Goal: Task Accomplishment & Management: Manage account settings

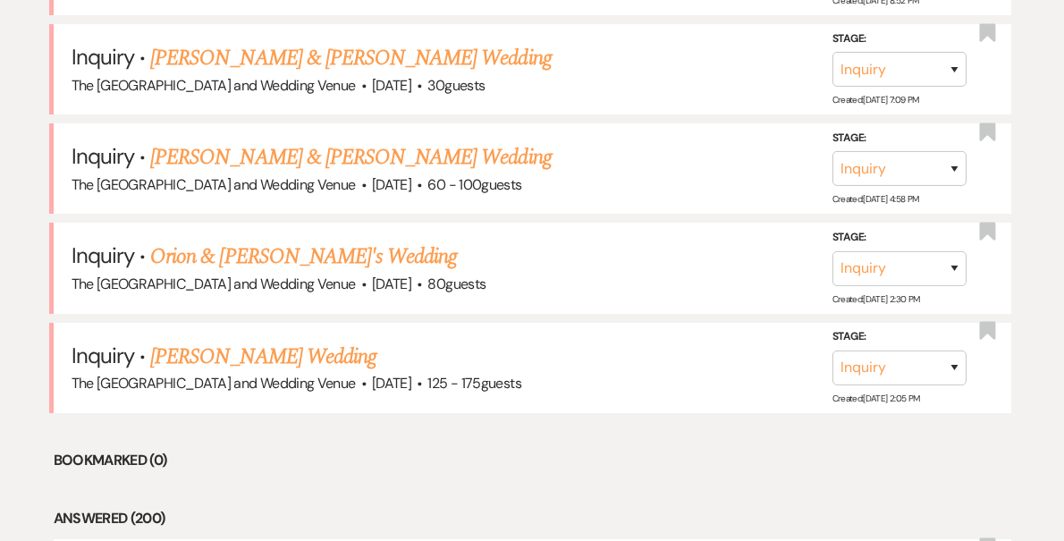
scroll to position [1073, 0]
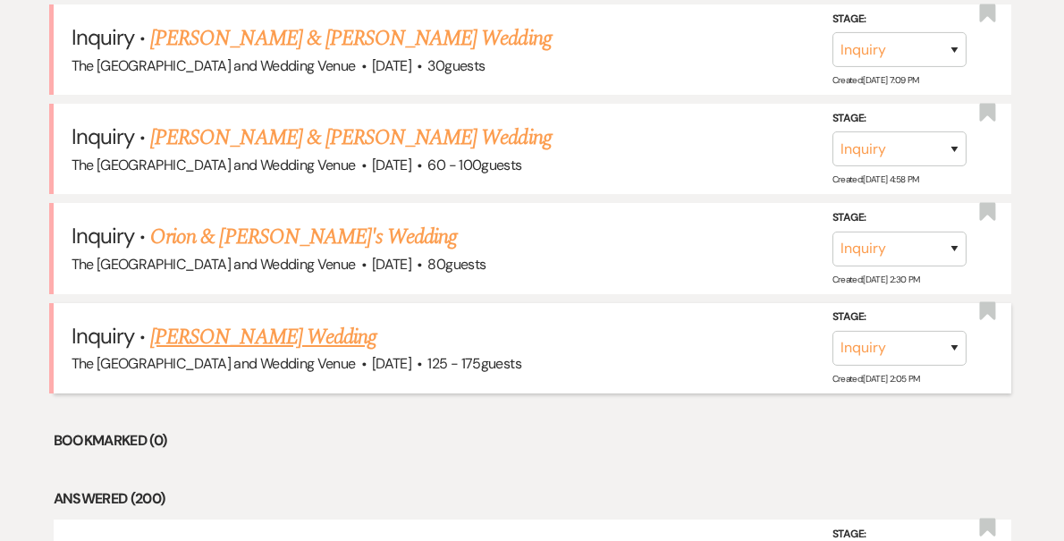
click at [320, 330] on link "[PERSON_NAME] Wedding" at bounding box center [263, 337] width 226 height 32
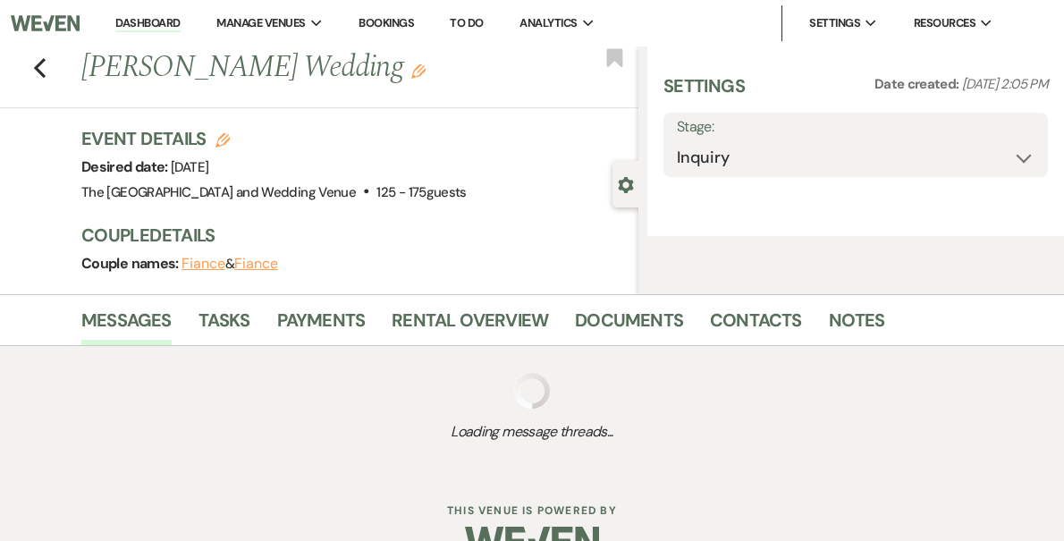
select select "3"
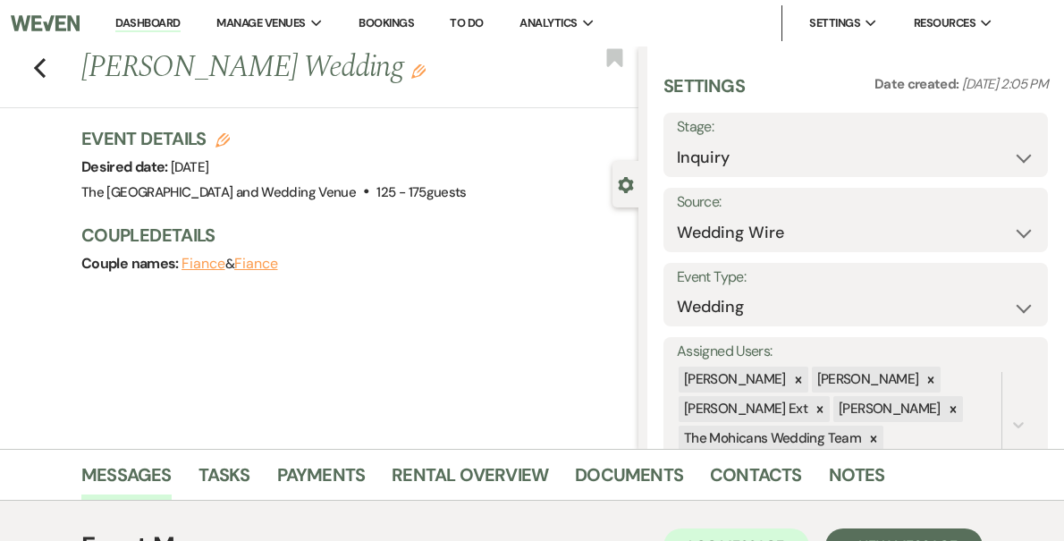
click at [173, 22] on link "Dashboard" at bounding box center [147, 23] width 64 height 17
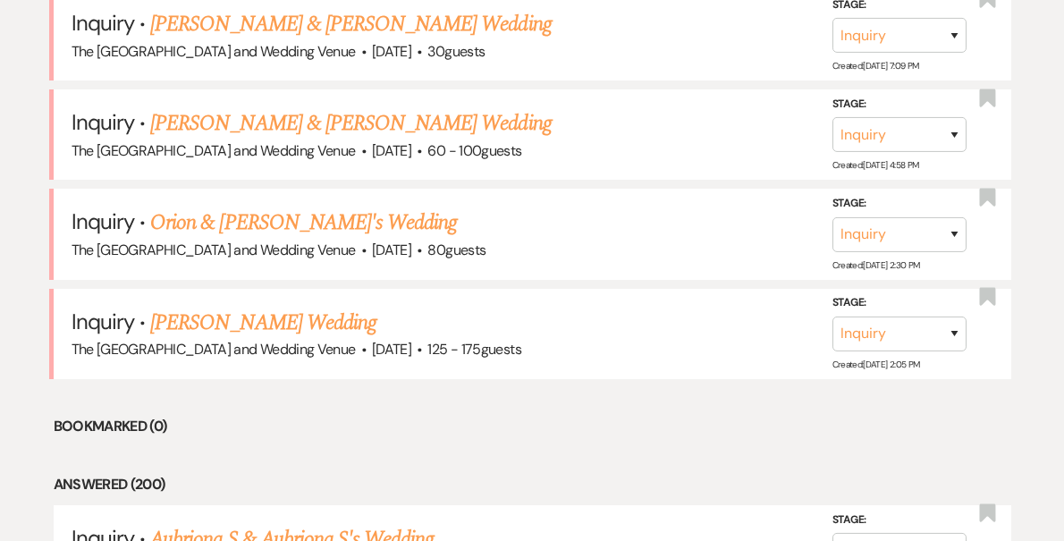
scroll to position [1117, 0]
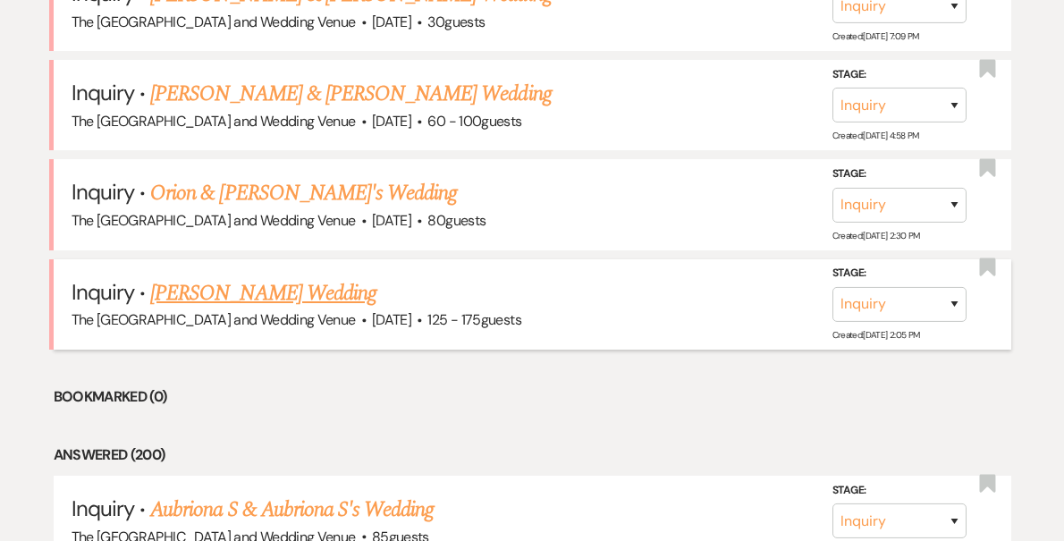
click at [299, 294] on link "[PERSON_NAME] Wedding" at bounding box center [263, 293] width 226 height 32
select select "3"
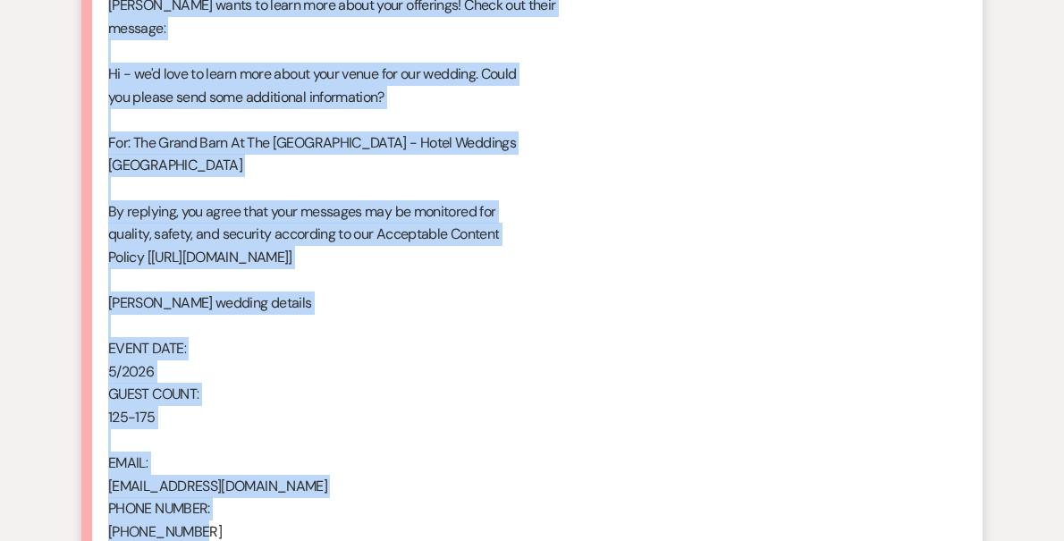
scroll to position [1114, 0]
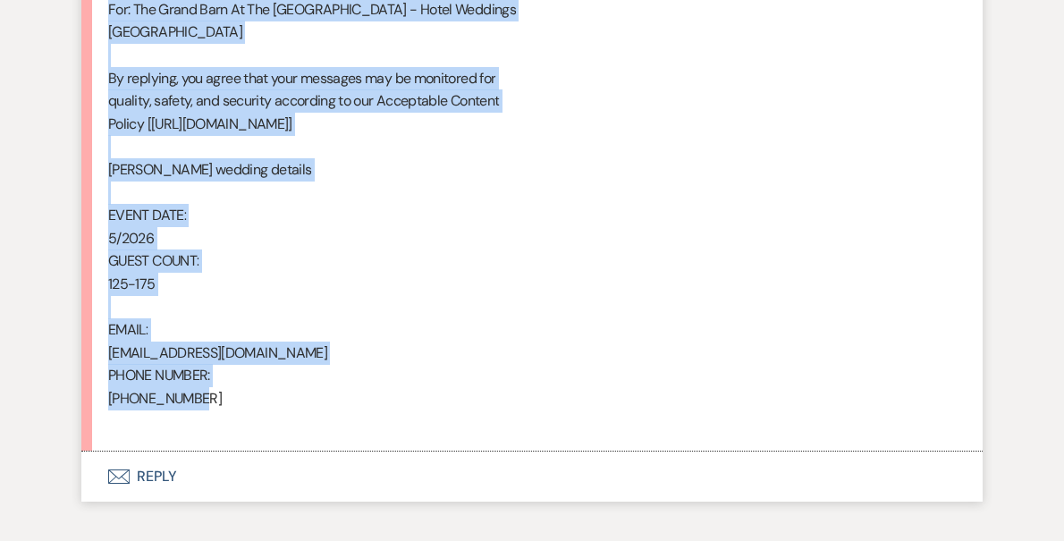
drag, startPoint x: 111, startPoint y: 91, endPoint x: 305, endPoint y: 401, distance: 365.2
click at [305, 401] on div "From : [PERSON_NAME] Event : [PERSON_NAME] Event Desired date : [DATE] Anticipa…" at bounding box center [532, 32] width 848 height 801
copy div "From : [PERSON_NAME] Event : [PERSON_NAME] Event Desired date : [DATE] Anticipa…"
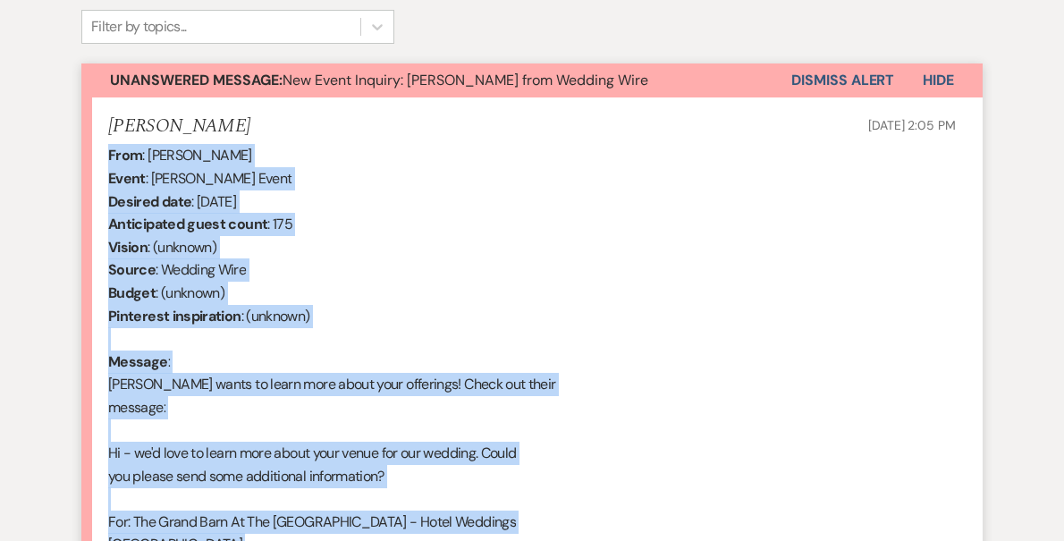
scroll to position [590, 0]
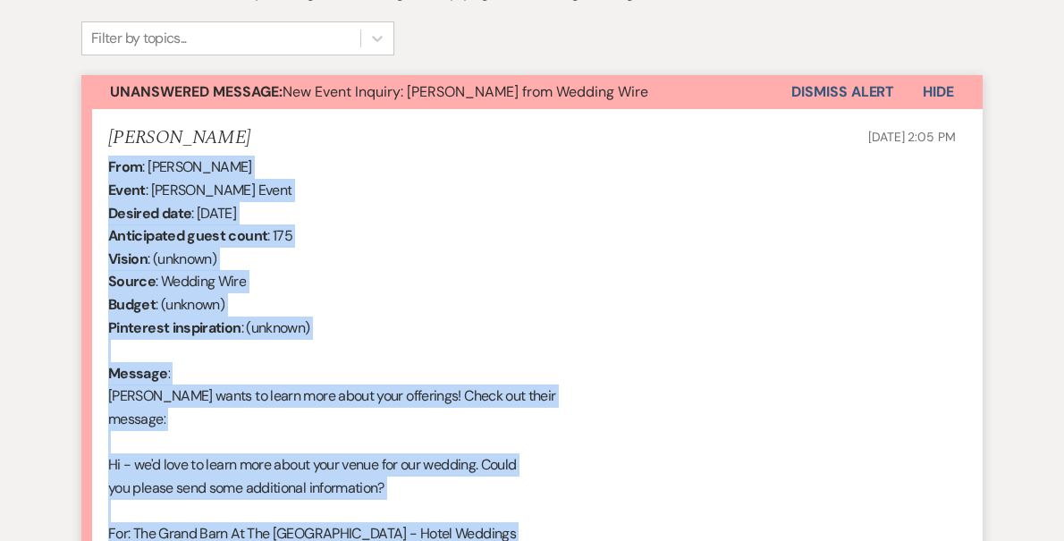
click at [817, 97] on button "Dismiss Alert" at bounding box center [842, 92] width 103 height 34
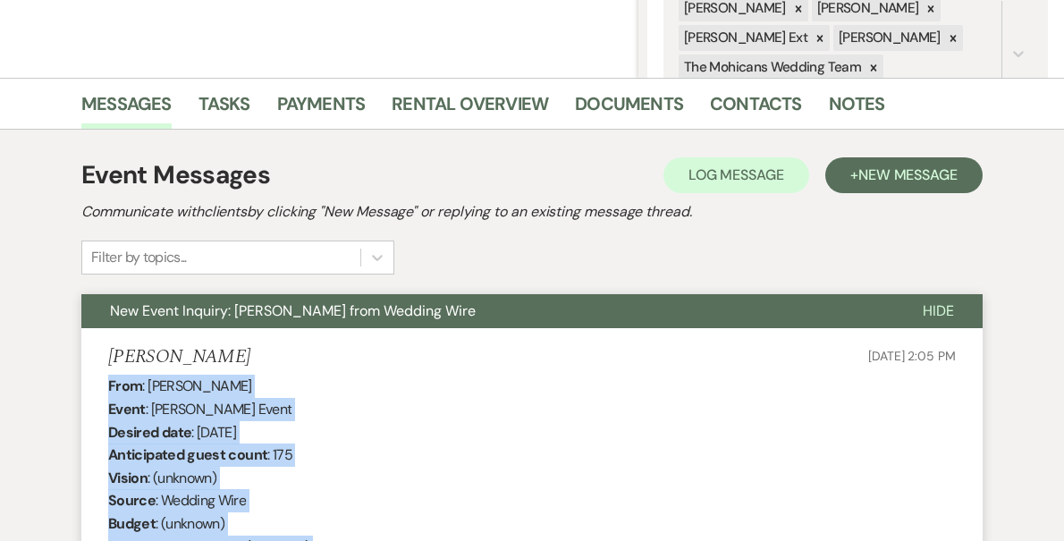
scroll to position [0, 0]
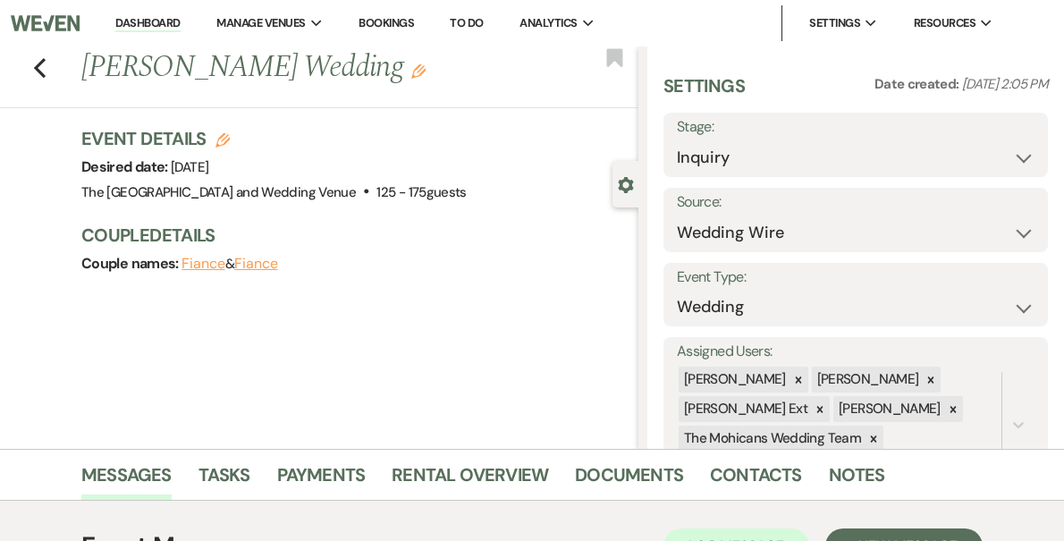
click at [180, 20] on link "Dashboard" at bounding box center [147, 23] width 64 height 17
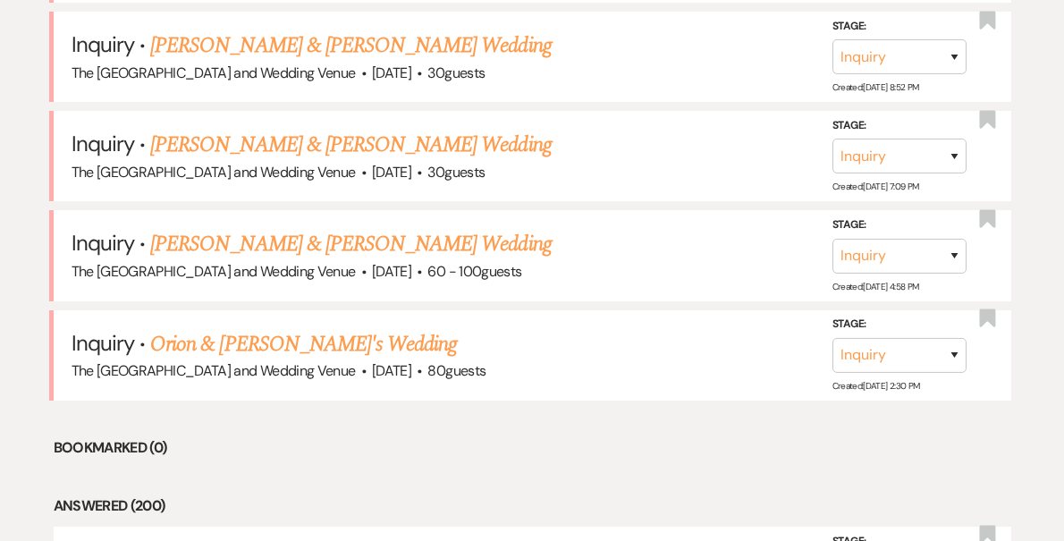
scroll to position [1092, 0]
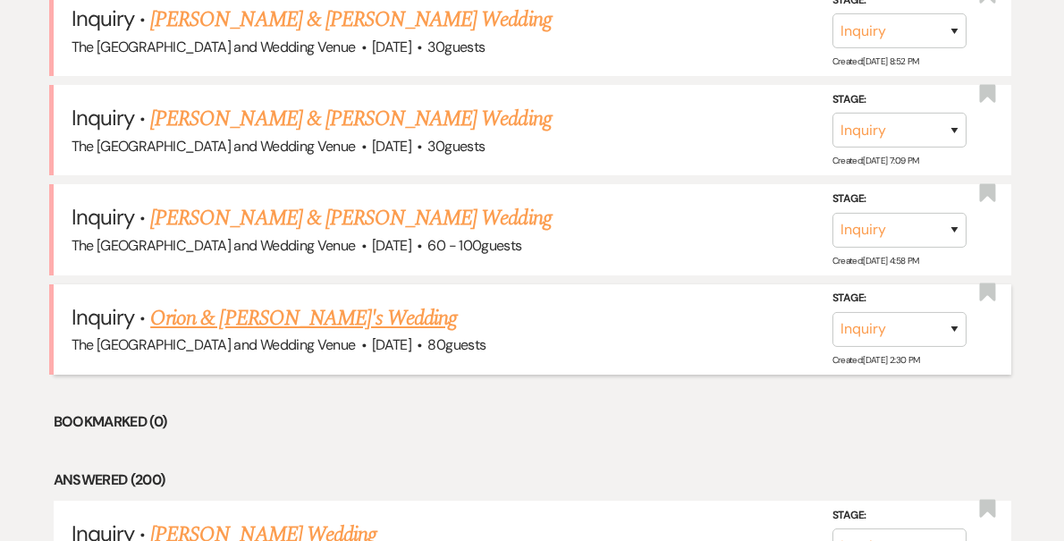
click at [278, 320] on link "Orion & [PERSON_NAME]'s Wedding" at bounding box center [303, 318] width 307 height 32
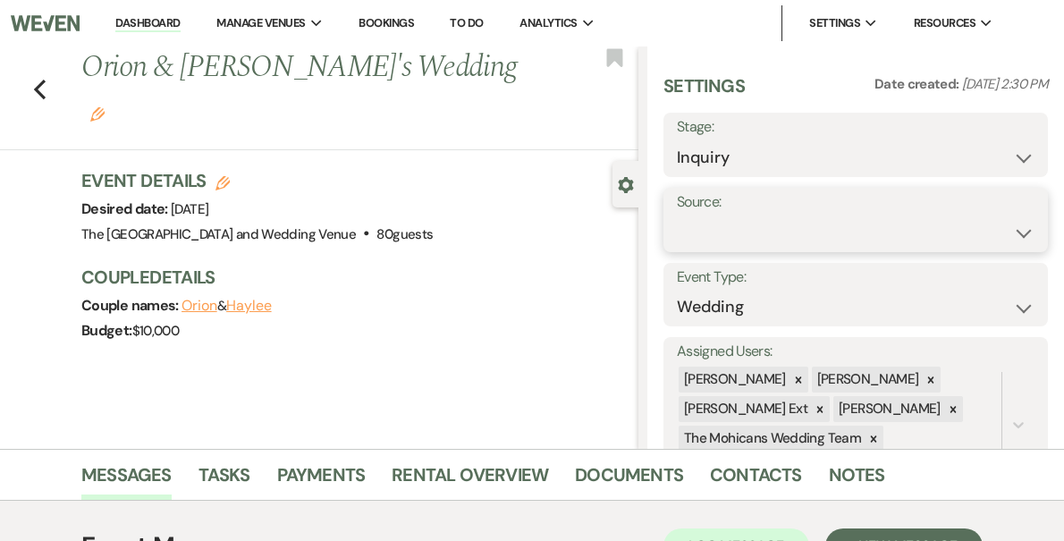
click at [786, 246] on select "Weven Venue Website Instagram Facebook Pinterest Google The Knot Wedding Wire H…" at bounding box center [856, 233] width 358 height 35
select select "5"
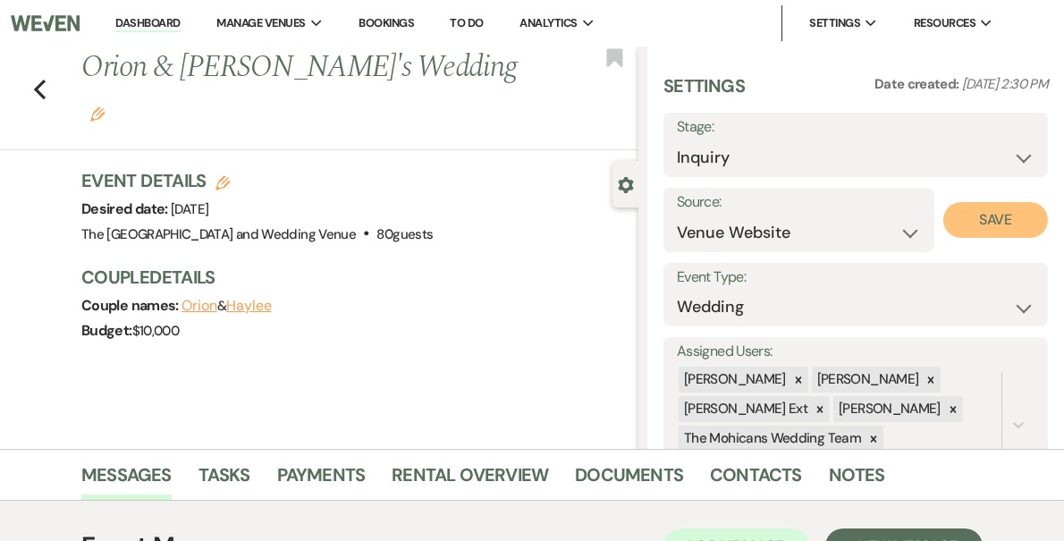
click at [979, 222] on button "Save" at bounding box center [995, 220] width 105 height 36
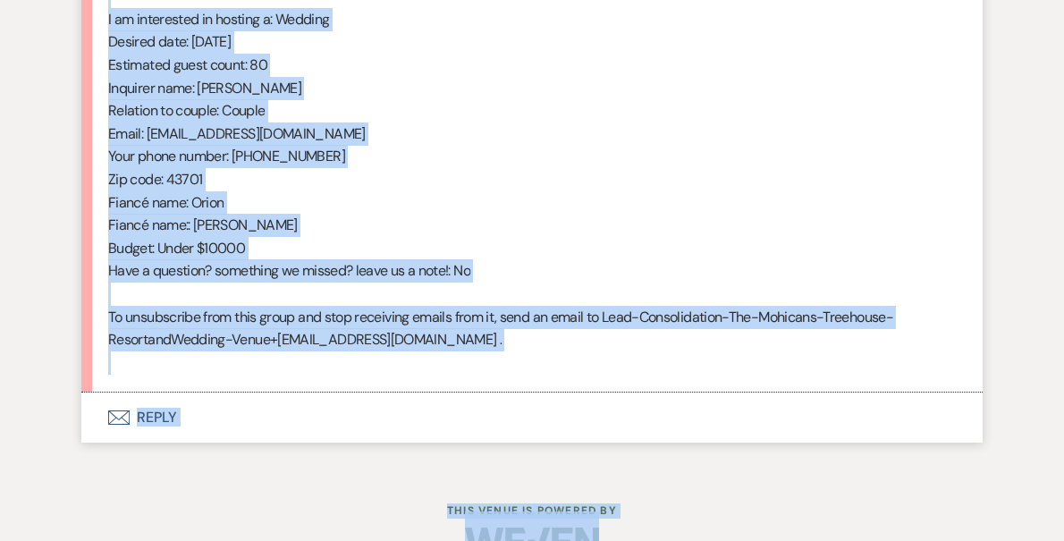
scroll to position [1010, 0]
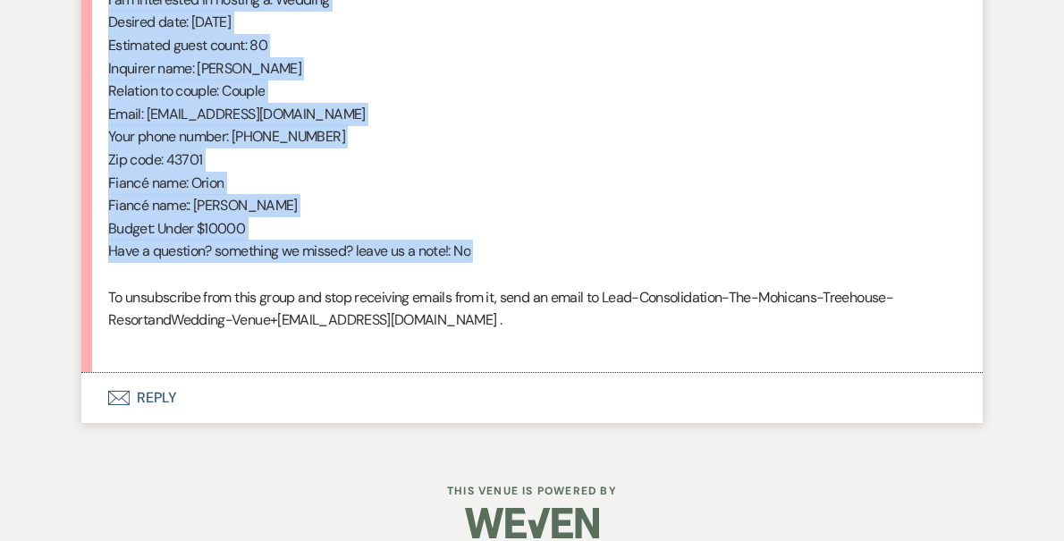
drag, startPoint x: 109, startPoint y: 176, endPoint x: 349, endPoint y: 284, distance: 263.0
click at [349, 284] on div "From : [PERSON_NAME] (Client) Event : Orion & [PERSON_NAME]'s Event Desired dat…" at bounding box center [532, 45] width 848 height 618
copy div "From : [PERSON_NAME] (Client) Event : Orion & [PERSON_NAME]'s Event Desired dat…"
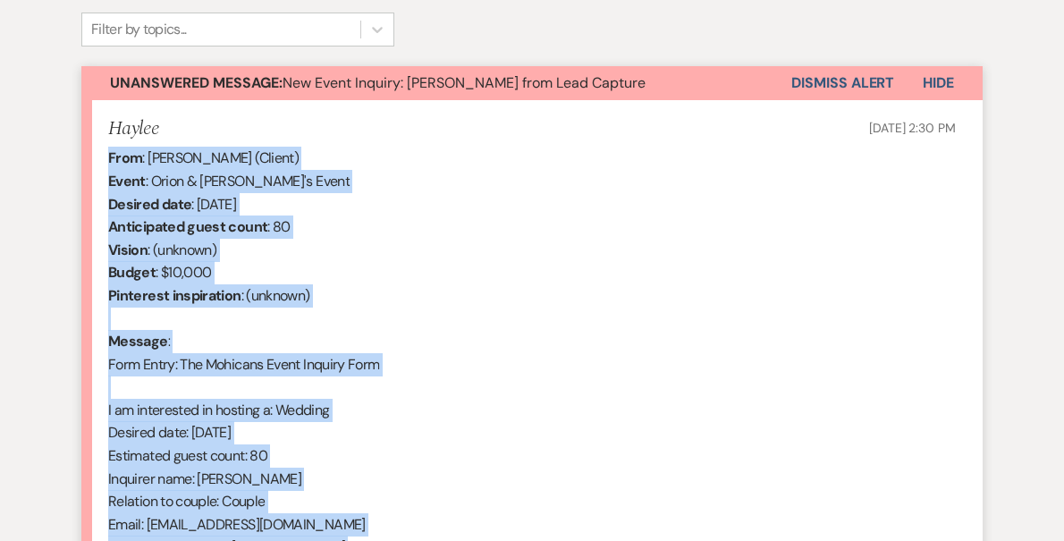
scroll to position [447, 0]
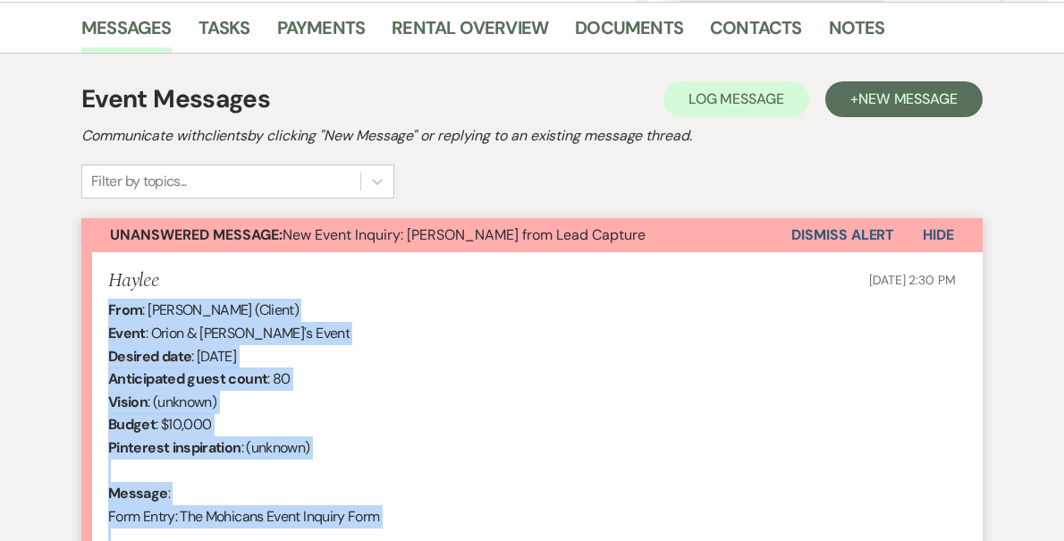
click at [833, 243] on button "Dismiss Alert" at bounding box center [842, 235] width 103 height 34
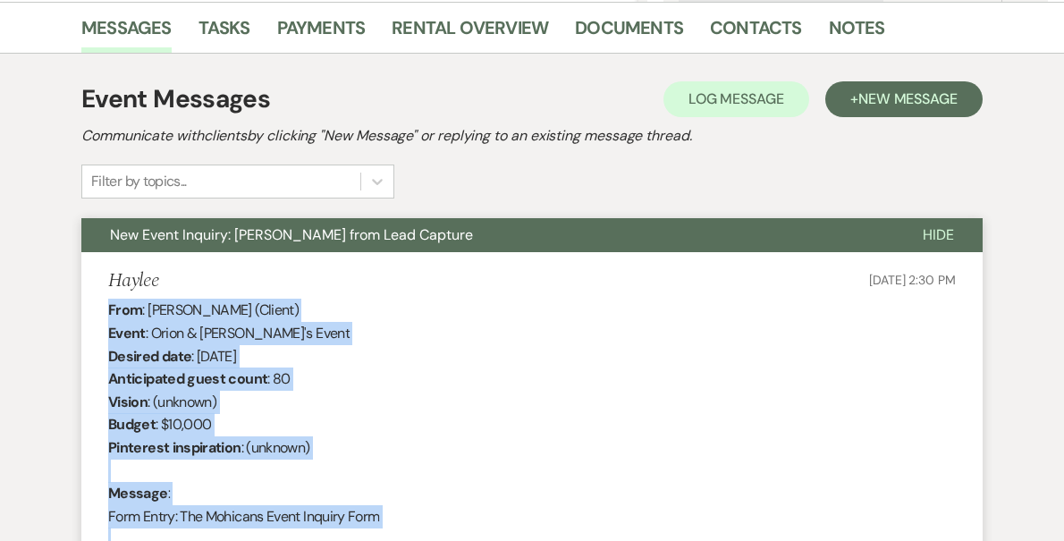
scroll to position [0, 0]
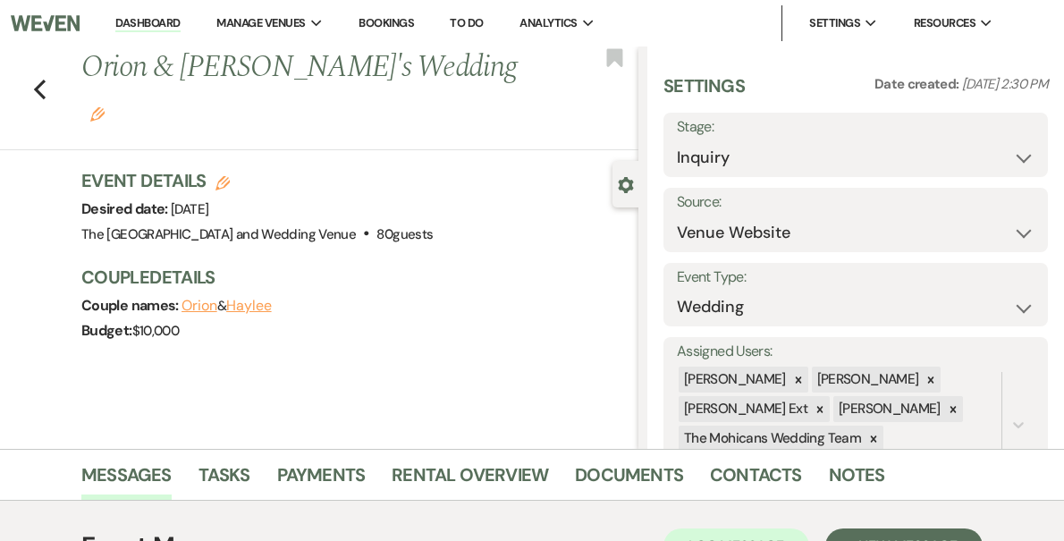
click at [180, 23] on link "Dashboard" at bounding box center [147, 23] width 64 height 17
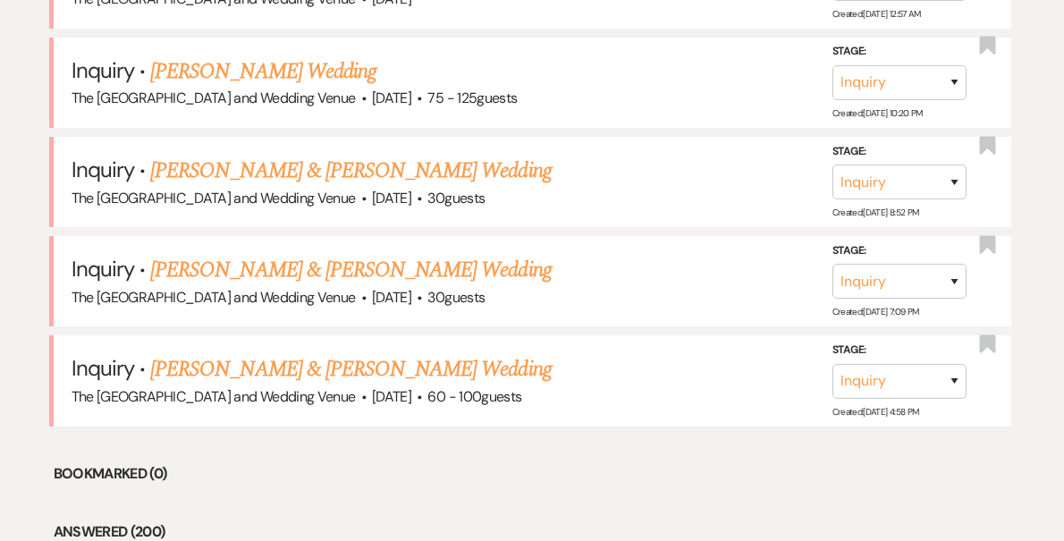
scroll to position [1017, 0]
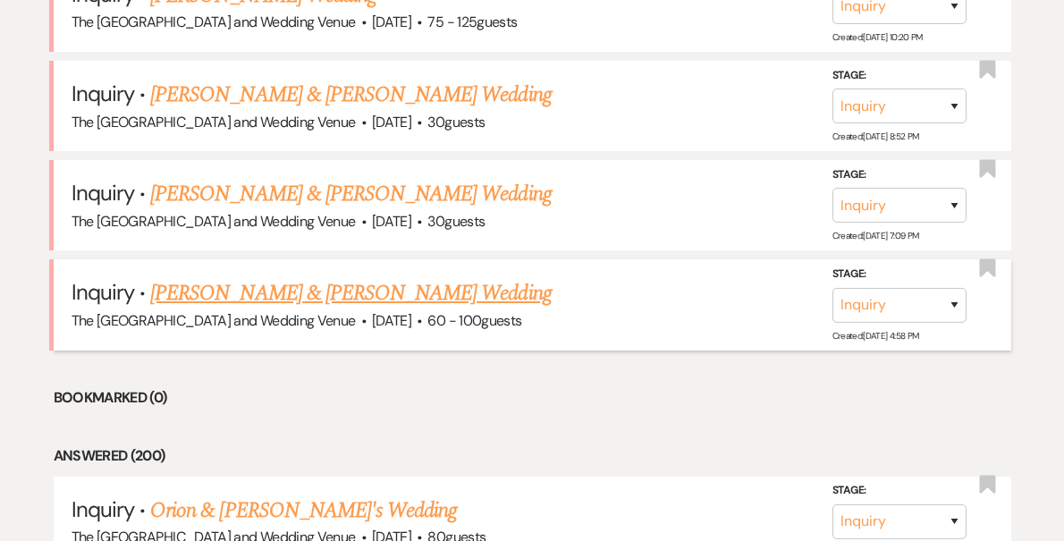
click at [357, 292] on link "[PERSON_NAME] & [PERSON_NAME] Wedding" at bounding box center [350, 293] width 401 height 32
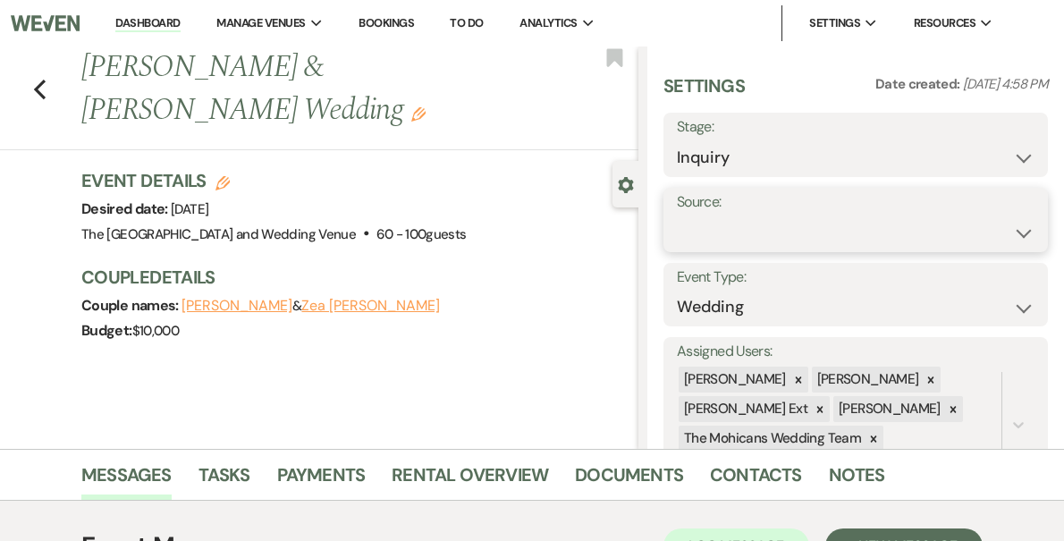
click at [757, 228] on select "Weven Venue Website Instagram Facebook Pinterest Google The Knot Wedding Wire H…" at bounding box center [856, 233] width 358 height 35
select select "5"
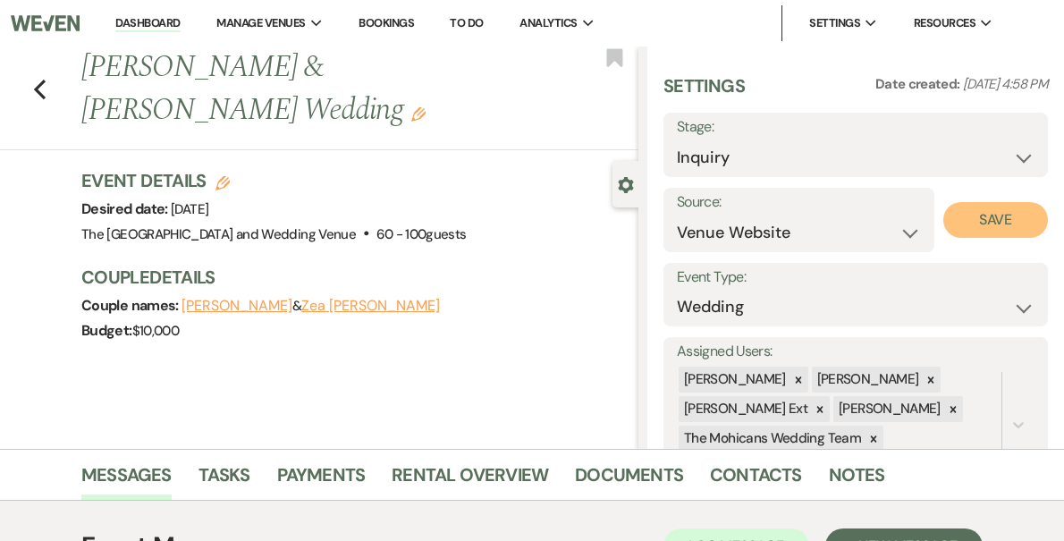
click at [984, 229] on button "Save" at bounding box center [995, 220] width 105 height 36
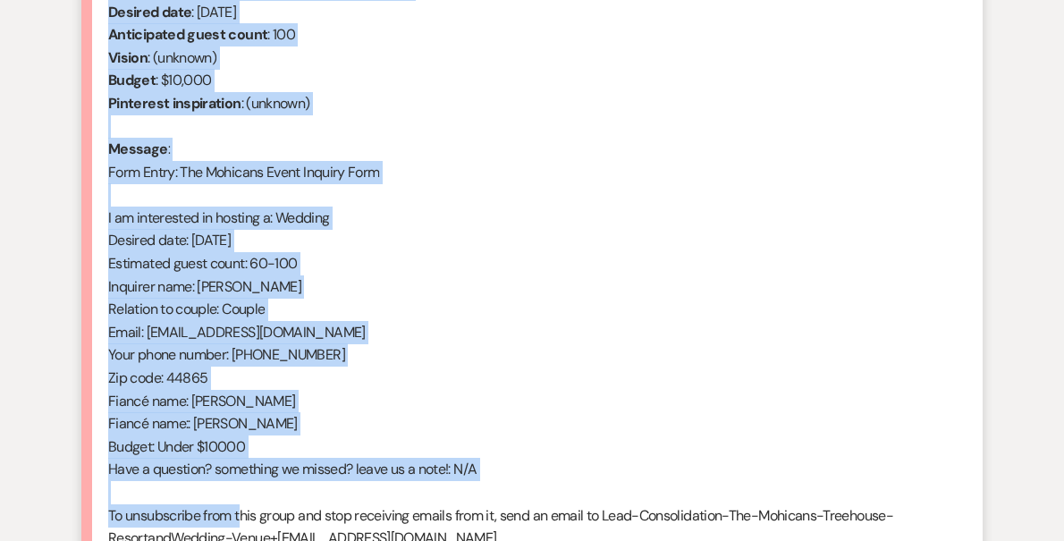
scroll to position [899, 0]
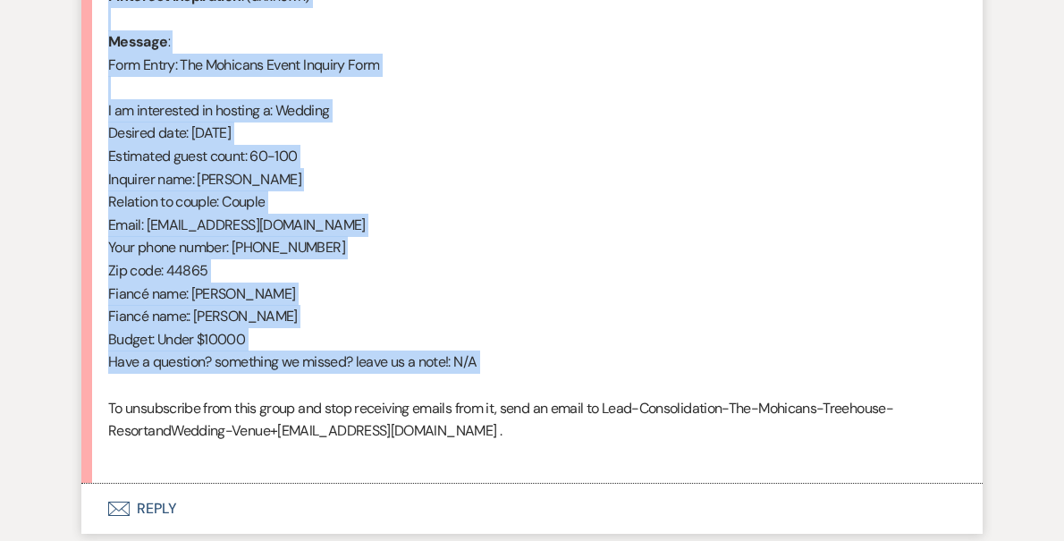
drag, startPoint x: 109, startPoint y: 385, endPoint x: 289, endPoint y: 393, distance: 179.9
click at [289, 393] on div "From : [PERSON_NAME] (Client) Event : [PERSON_NAME] & [PERSON_NAME] Event Desir…" at bounding box center [532, 156] width 848 height 618
copy div "From : [PERSON_NAME] (Client) Event : [PERSON_NAME] & [PERSON_NAME] Event Desir…"
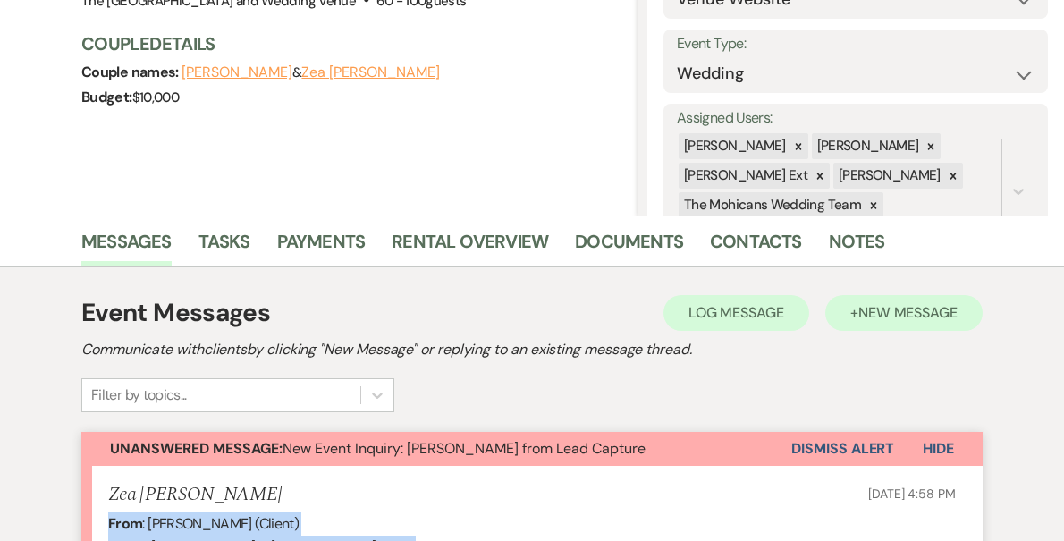
scroll to position [286, 0]
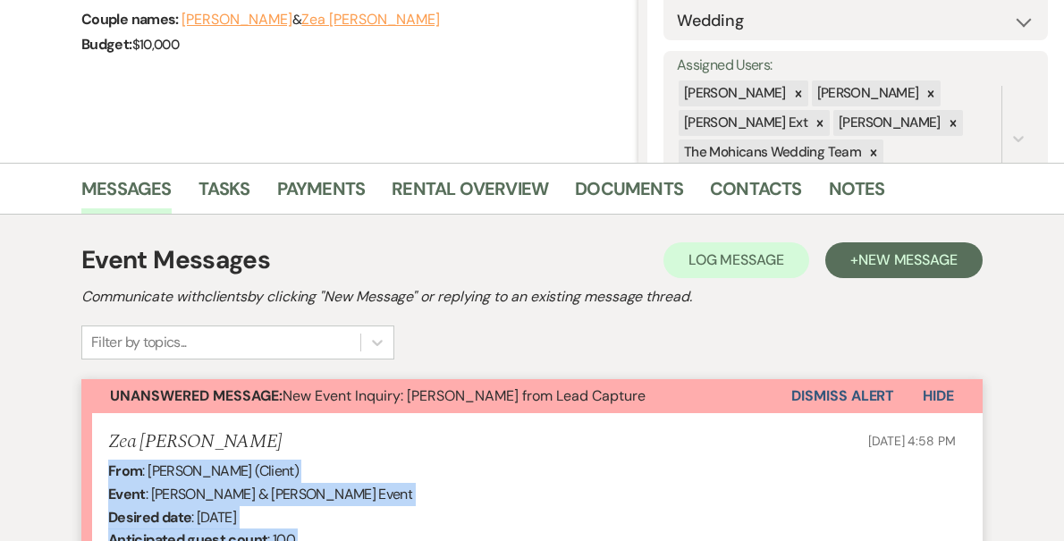
click at [828, 392] on button "Dismiss Alert" at bounding box center [842, 396] width 103 height 34
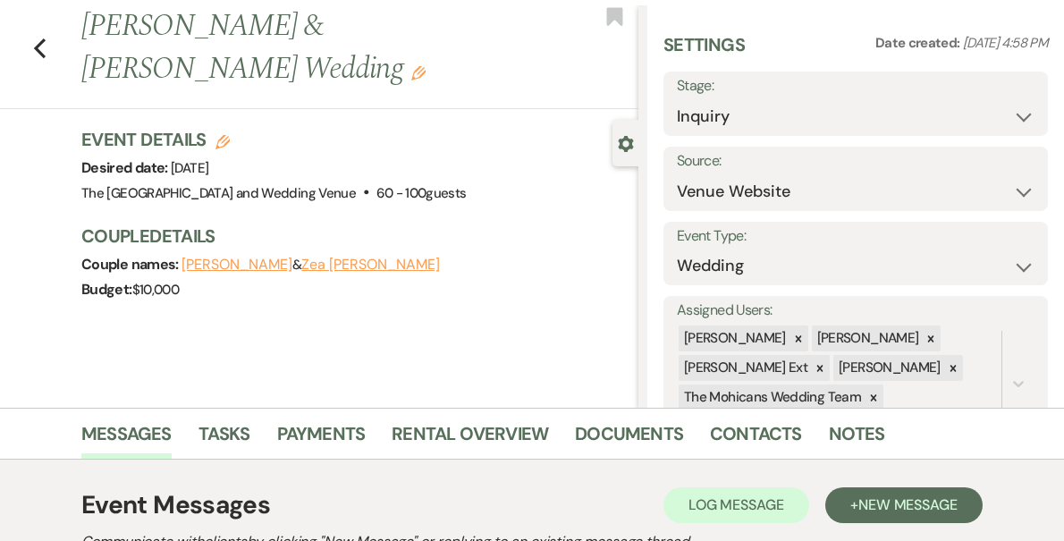
scroll to position [0, 0]
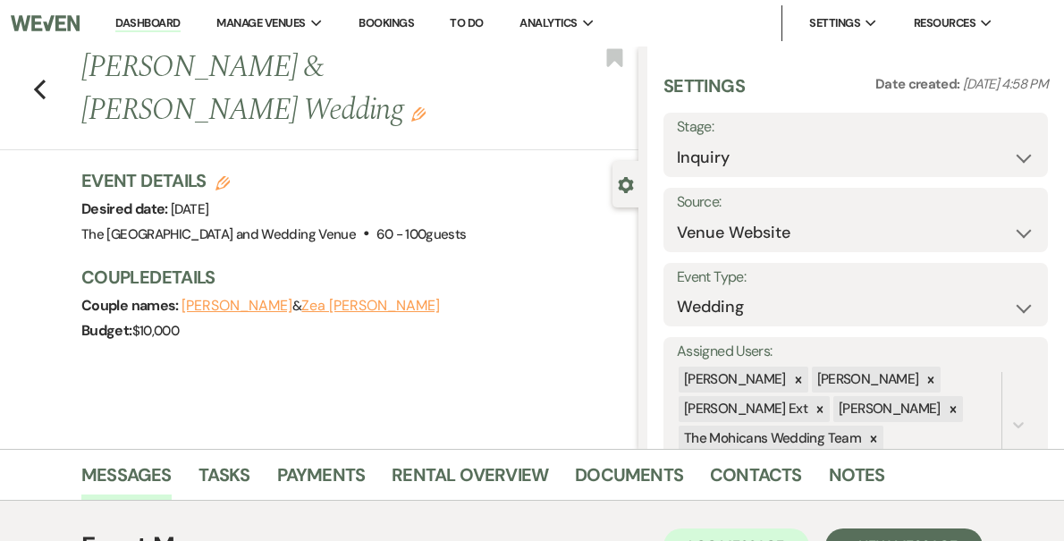
click at [180, 20] on link "Dashboard" at bounding box center [147, 23] width 64 height 17
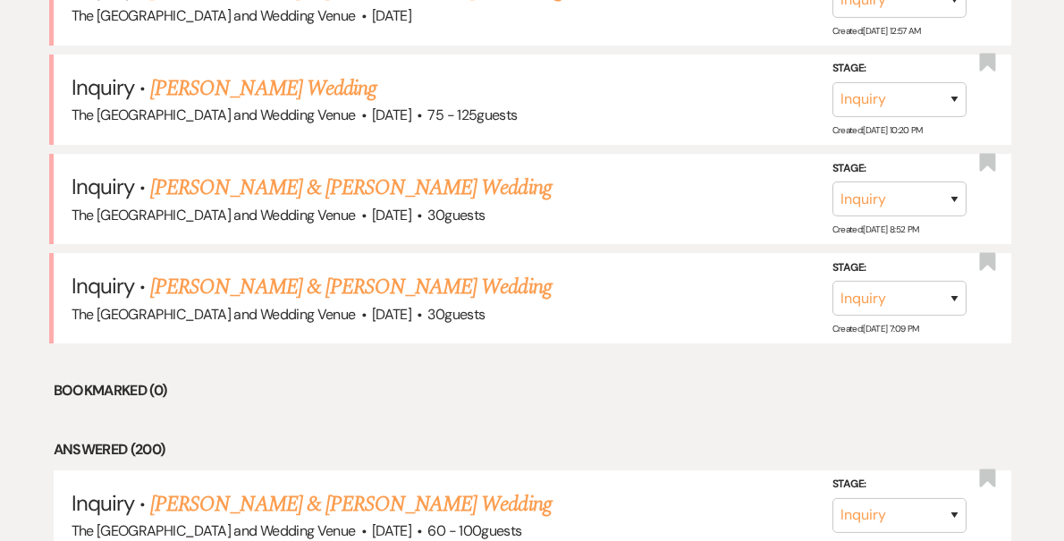
scroll to position [938, 0]
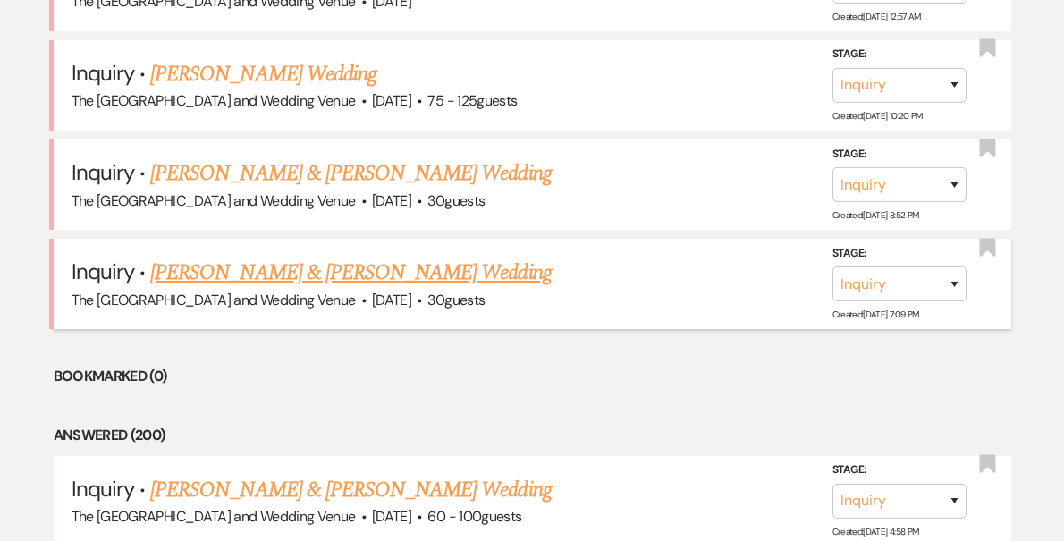
click at [322, 270] on link "[PERSON_NAME] & [PERSON_NAME] Wedding" at bounding box center [350, 273] width 401 height 32
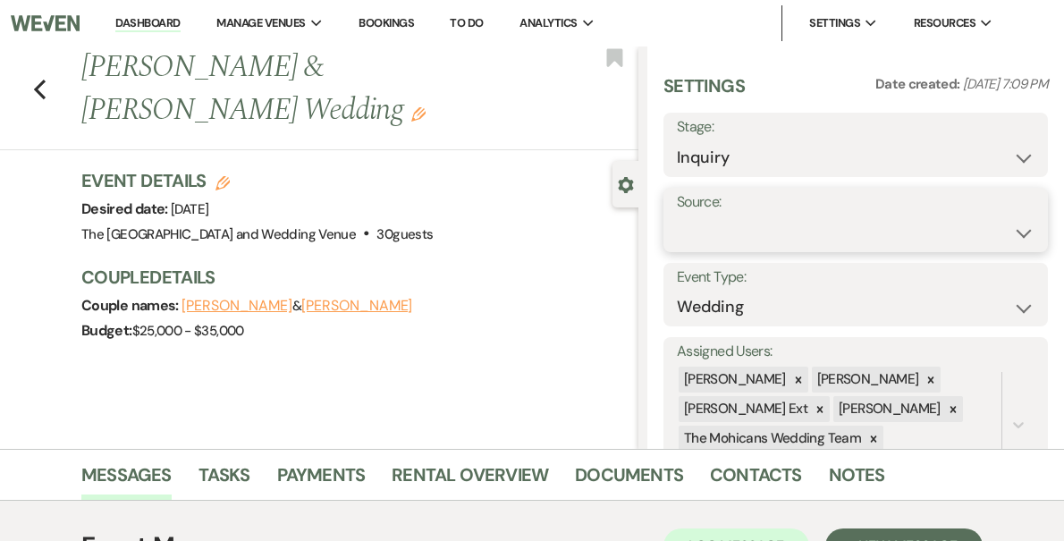
click at [760, 224] on select "Weven Venue Website Instagram Facebook Pinterest Google The Knot Wedding Wire H…" at bounding box center [856, 233] width 358 height 35
select select "5"
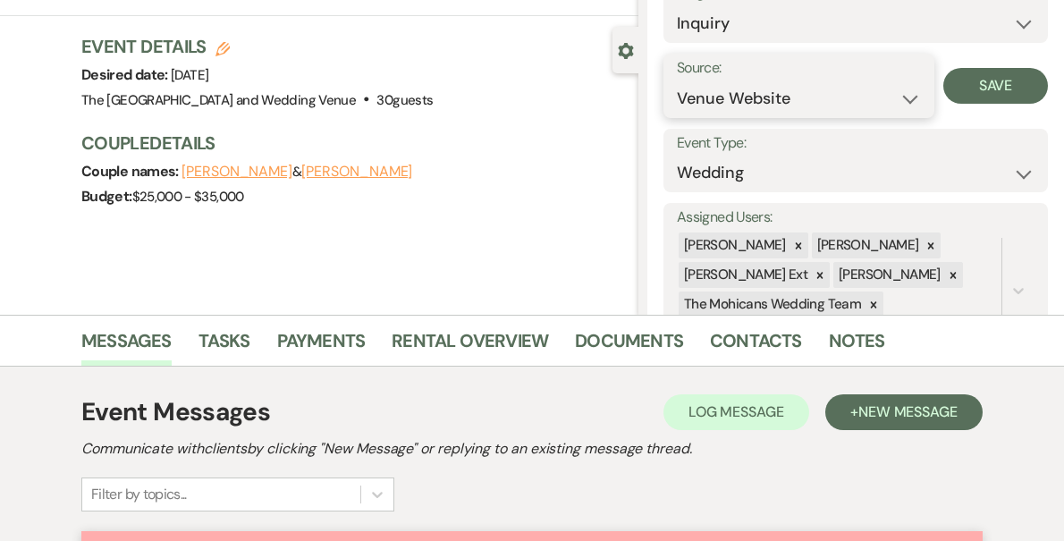
scroll to position [154, 0]
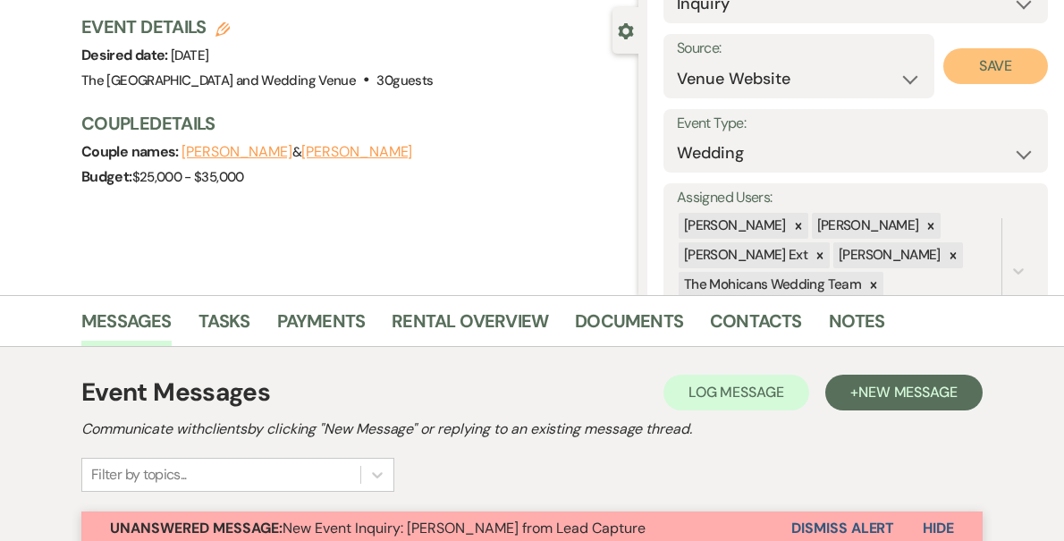
click at [977, 63] on button "Save" at bounding box center [995, 66] width 105 height 36
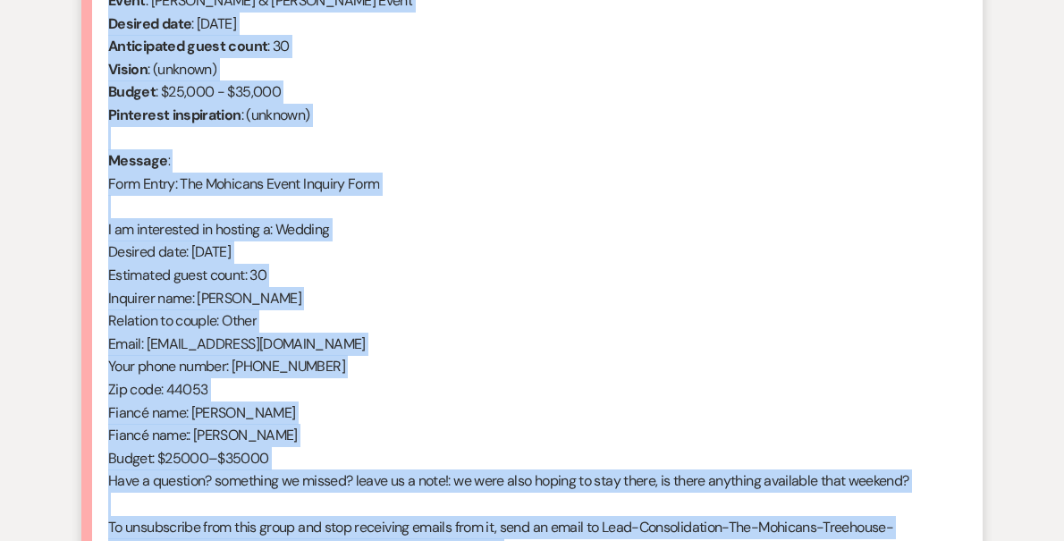
scroll to position [901, 0]
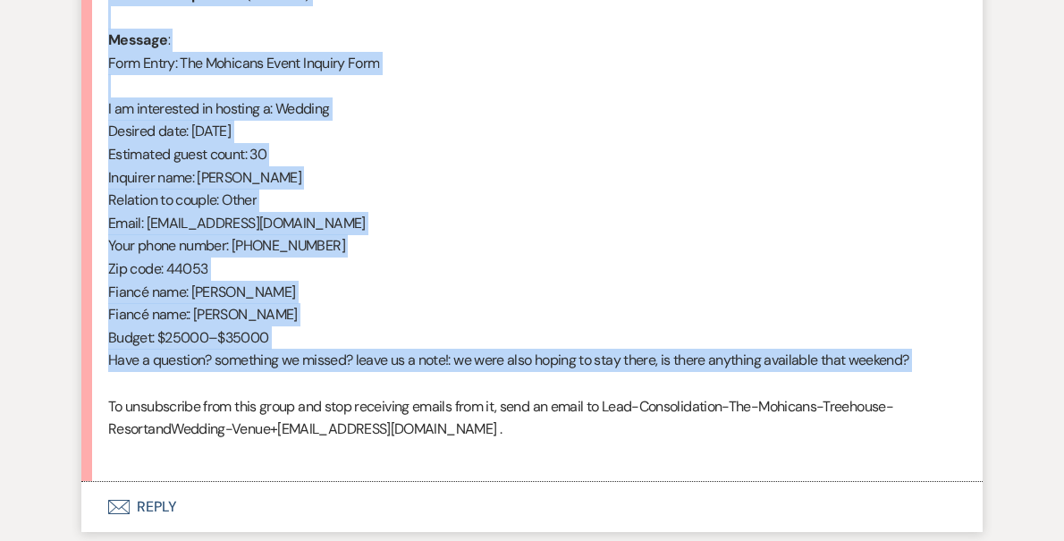
drag, startPoint x: 108, startPoint y: 285, endPoint x: 270, endPoint y: 393, distance: 194.2
click at [270, 393] on div "From : [PERSON_NAME] (Client) Event : [PERSON_NAME] & [PERSON_NAME] Event Desir…" at bounding box center [532, 154] width 848 height 618
copy div "From : [PERSON_NAME] (Client) Event : [PERSON_NAME] & [PERSON_NAME] Event Desir…"
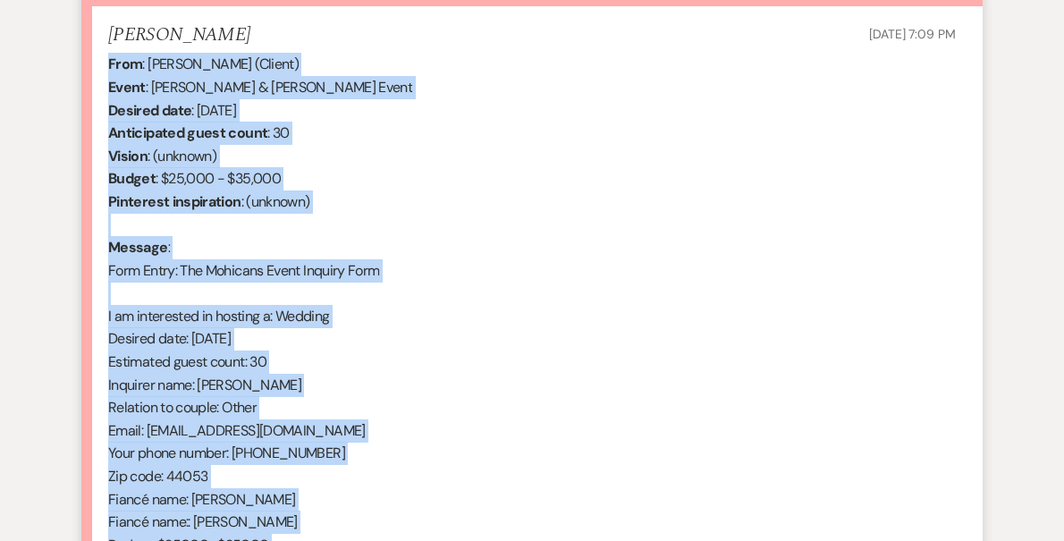
scroll to position [602, 0]
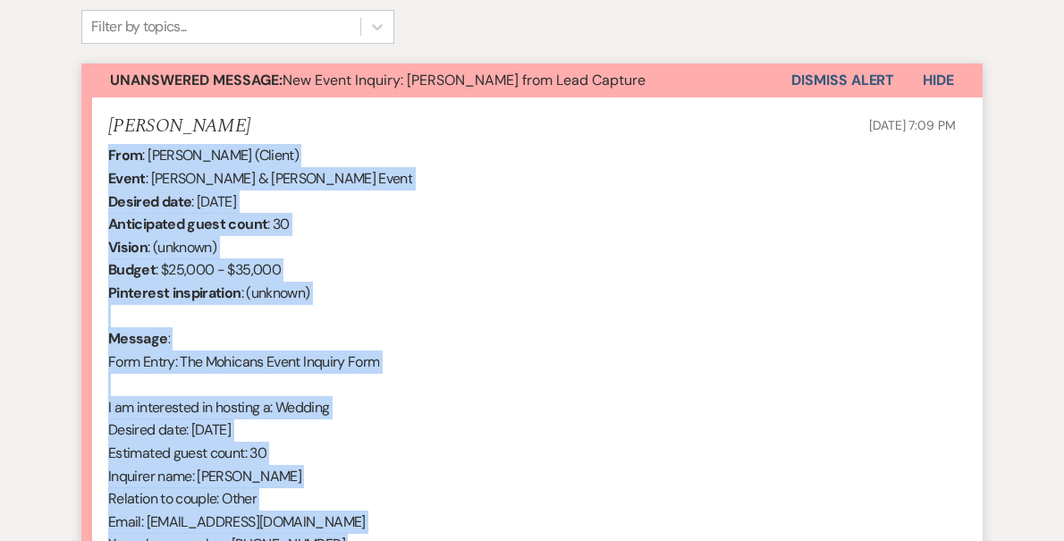
click at [827, 75] on button "Dismiss Alert" at bounding box center [842, 80] width 103 height 34
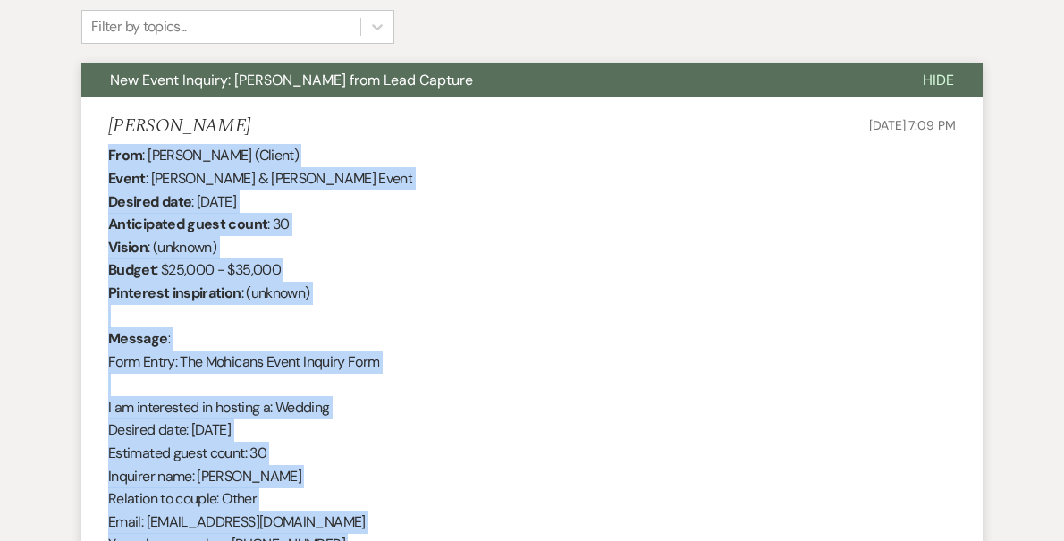
scroll to position [0, 0]
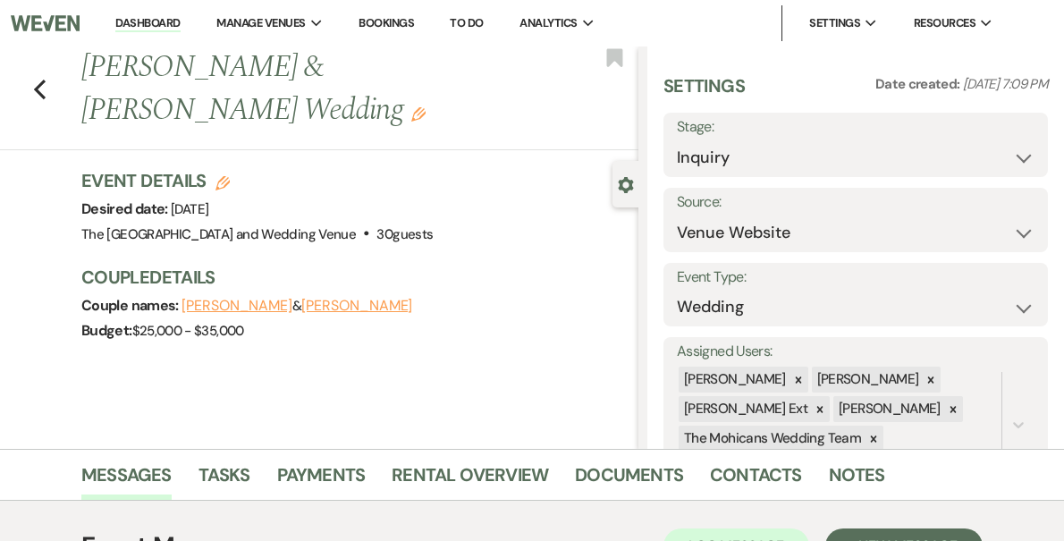
click at [180, 25] on link "Dashboard" at bounding box center [147, 23] width 64 height 17
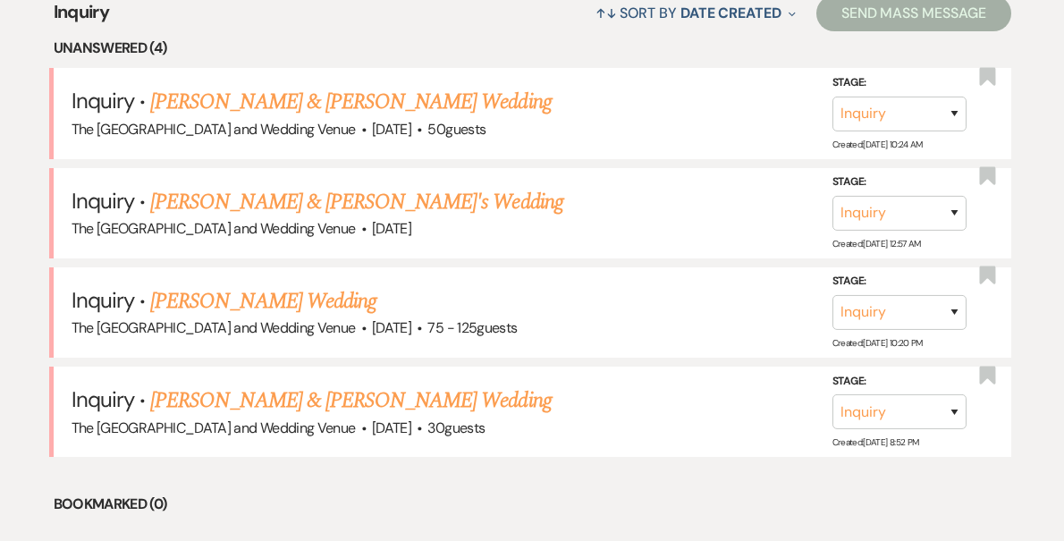
scroll to position [714, 0]
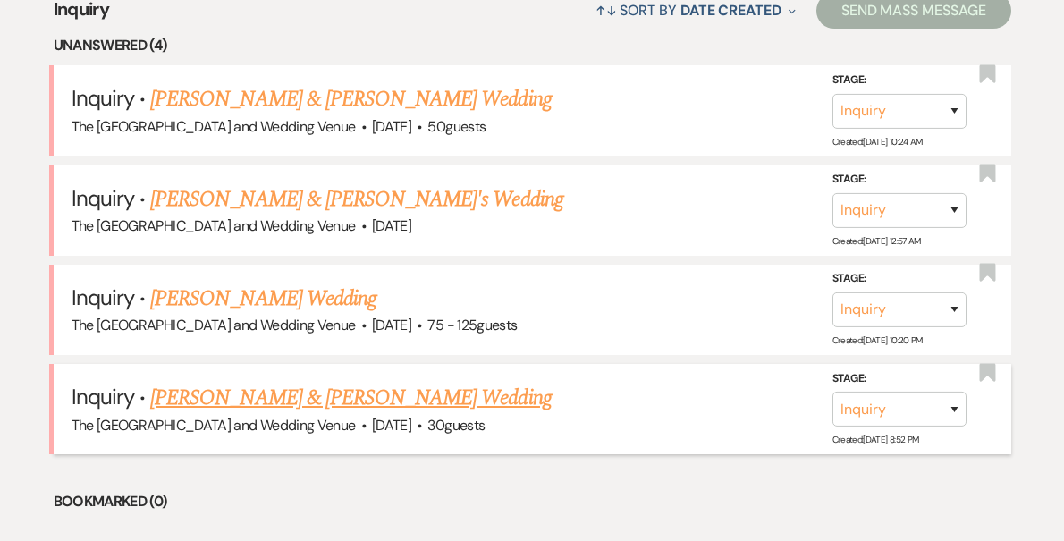
click at [357, 391] on link "[PERSON_NAME] & [PERSON_NAME] Wedding" at bounding box center [350, 398] width 401 height 32
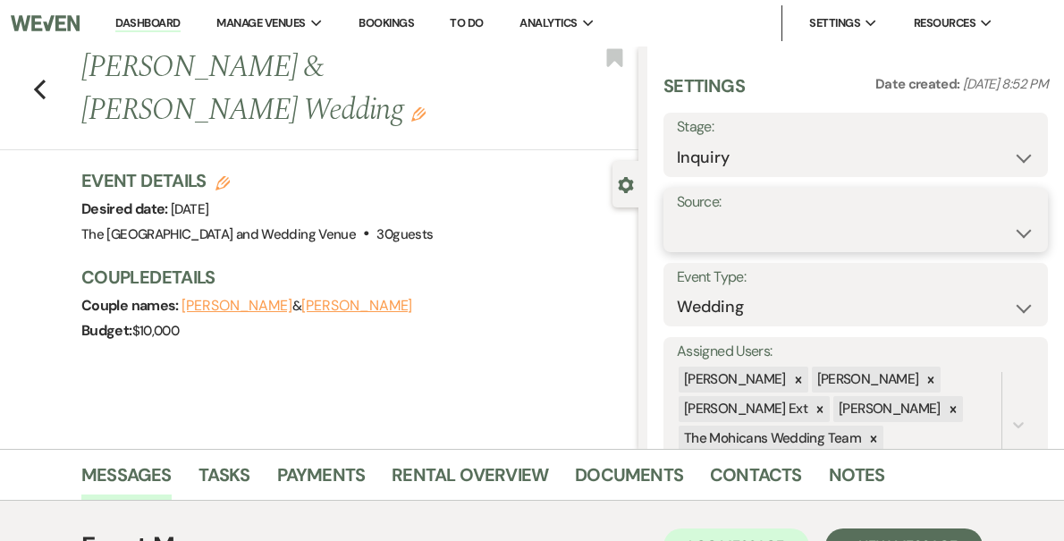
click at [775, 230] on select "Weven Venue Website Instagram Facebook Pinterest Google The Knot Wedding Wire H…" at bounding box center [856, 233] width 358 height 35
select select "5"
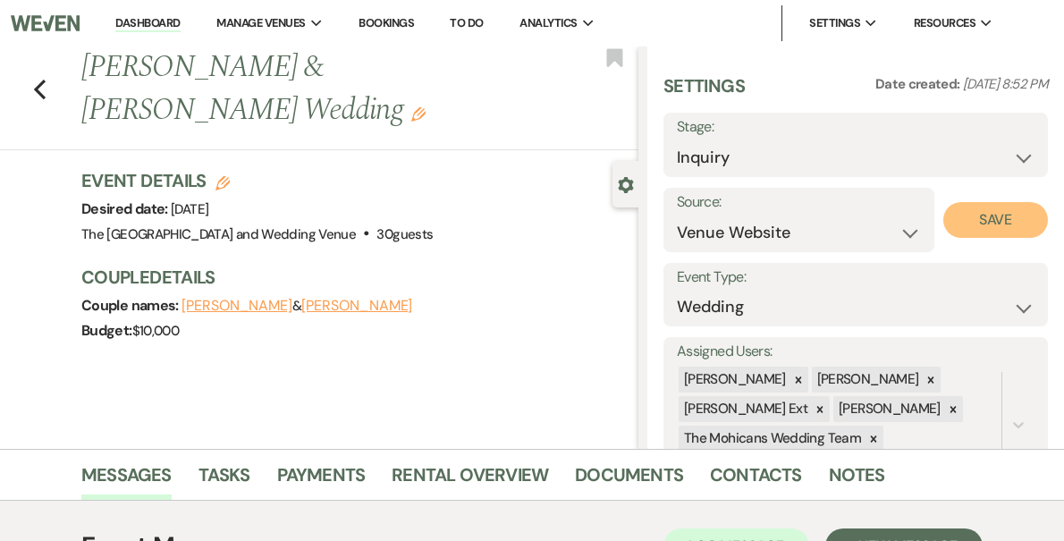
click at [954, 216] on button "Save" at bounding box center [995, 220] width 105 height 36
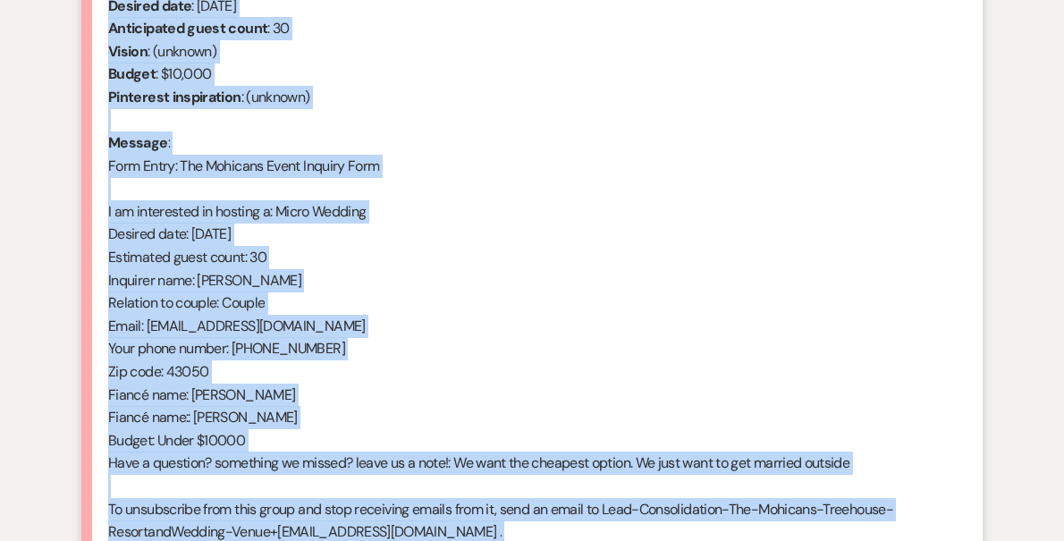
scroll to position [833, 0]
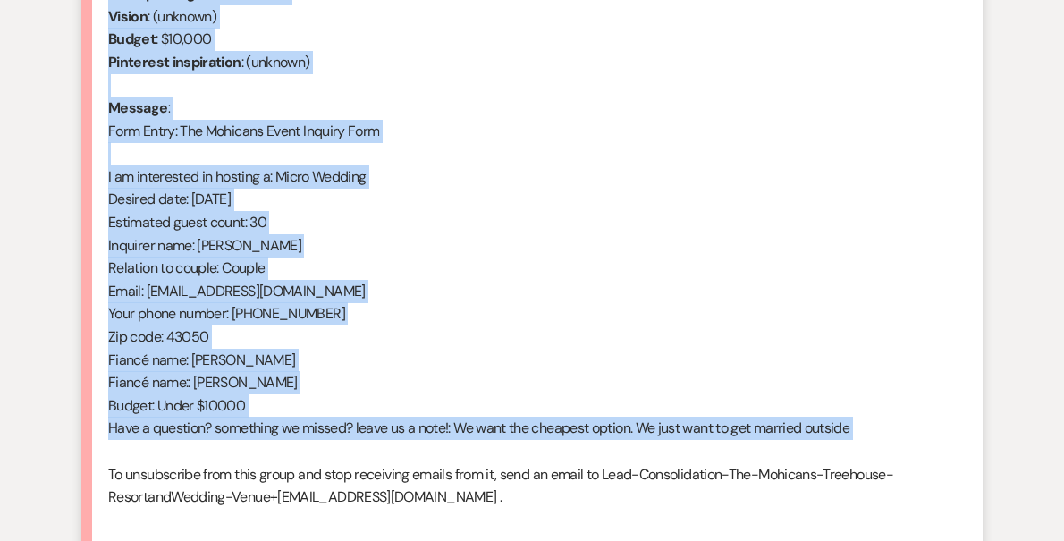
drag, startPoint x: 107, startPoint y: 374, endPoint x: 309, endPoint y: 456, distance: 218.2
click at [309, 456] on div "From : [PERSON_NAME] (Client) Event : [PERSON_NAME] & [PERSON_NAME] Event Desir…" at bounding box center [532, 222] width 848 height 618
copy div "From : [PERSON_NAME] (Client) Event : [PERSON_NAME] & [PERSON_NAME] Event Desir…"
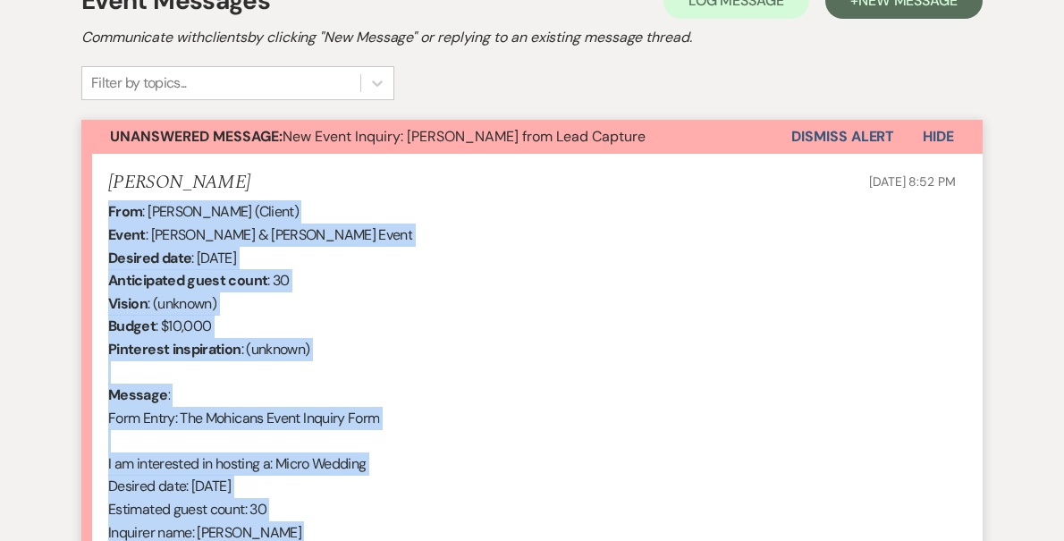
scroll to position [514, 0]
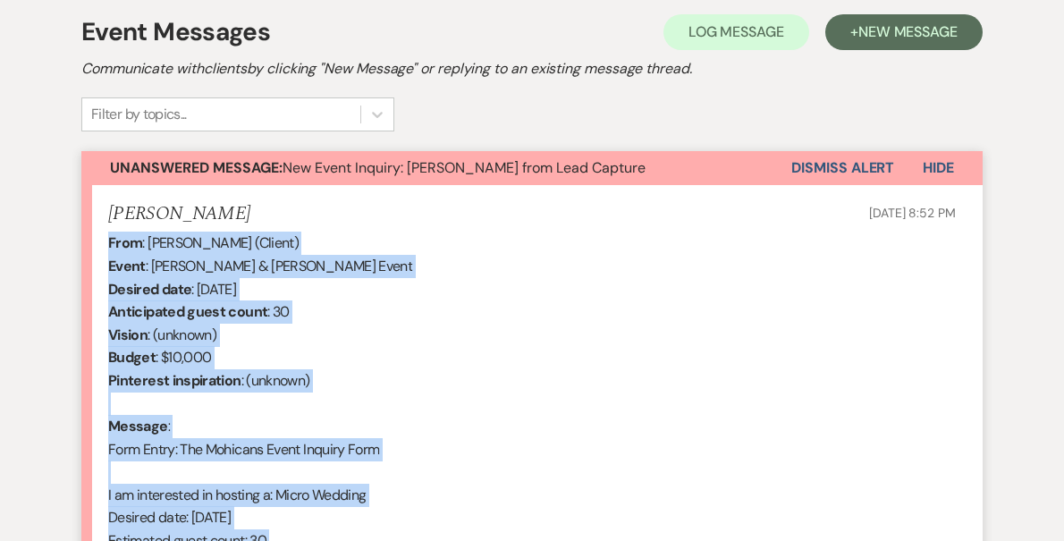
click at [823, 161] on button "Dismiss Alert" at bounding box center [842, 168] width 103 height 34
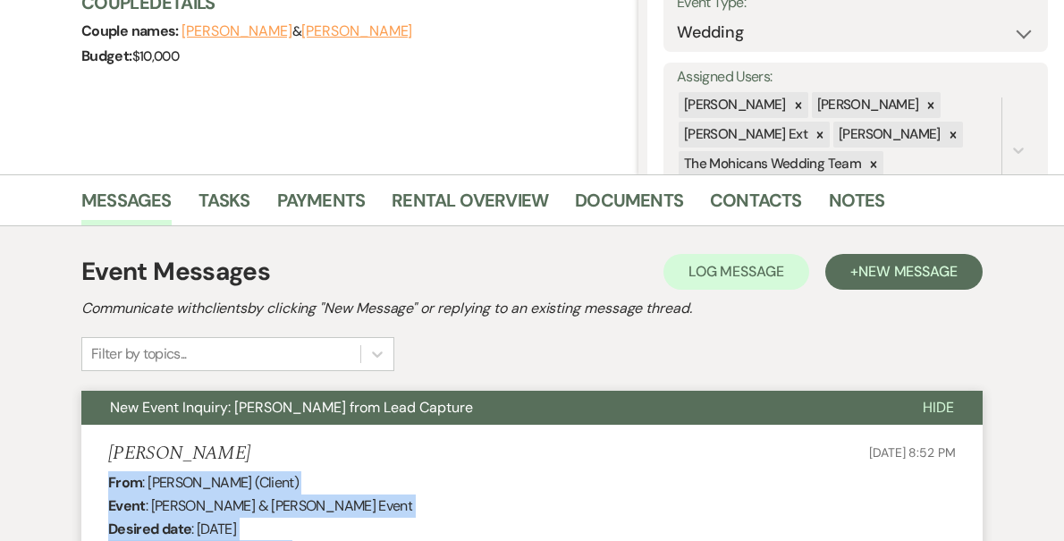
scroll to position [0, 0]
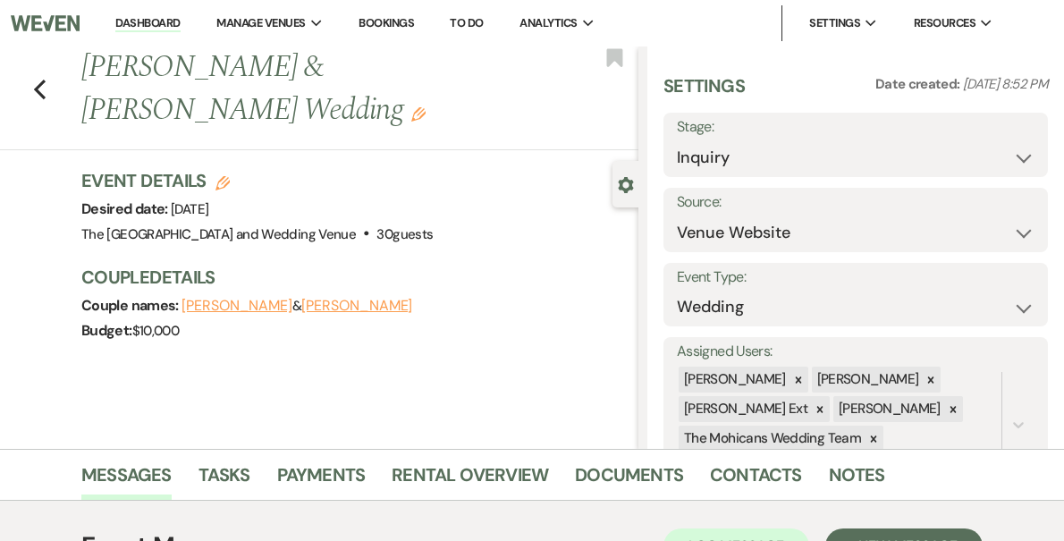
click at [180, 21] on link "Dashboard" at bounding box center [147, 23] width 64 height 17
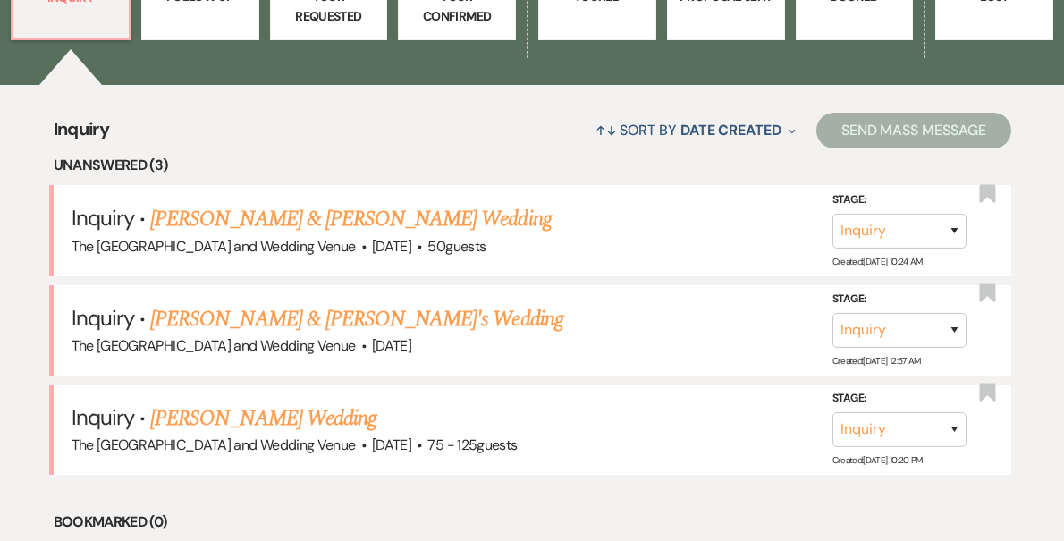
scroll to position [607, 0]
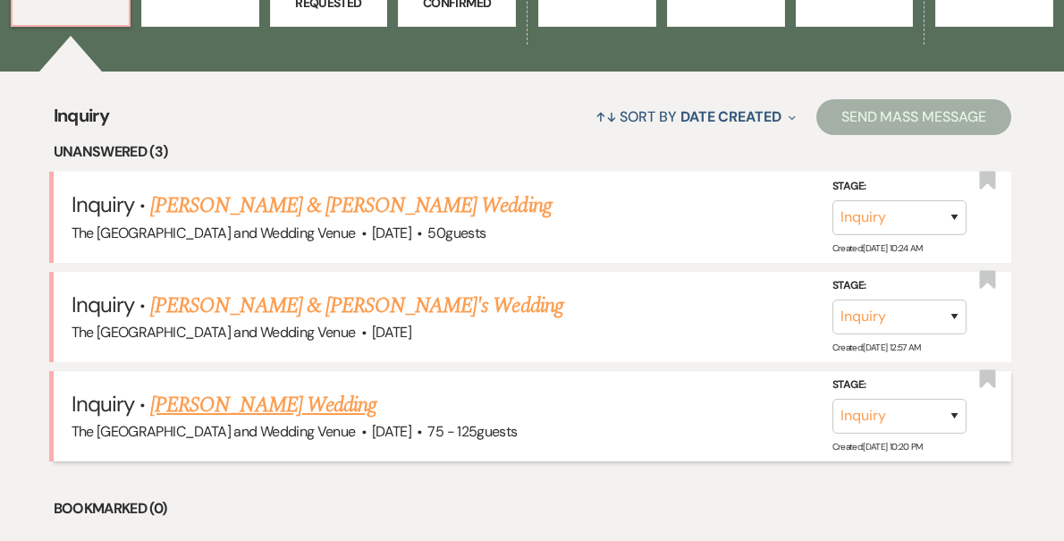
click at [295, 401] on link "[PERSON_NAME] Wedding" at bounding box center [263, 405] width 226 height 32
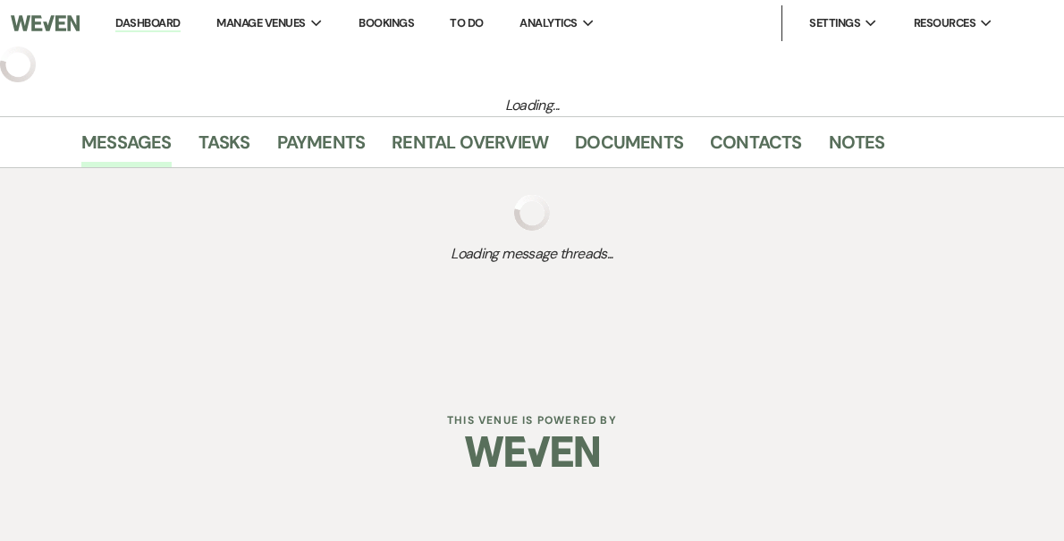
select select "3"
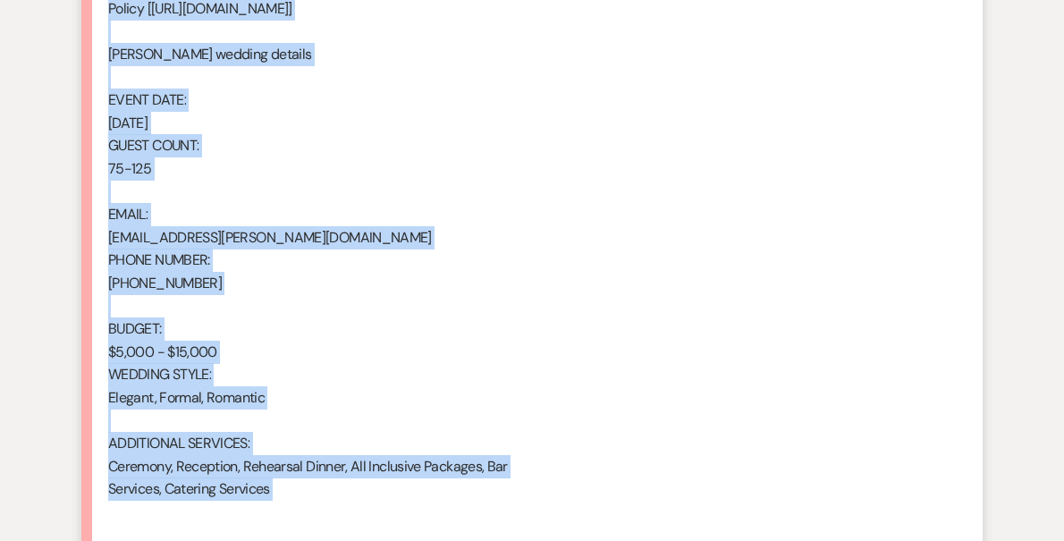
scroll to position [1303, 0]
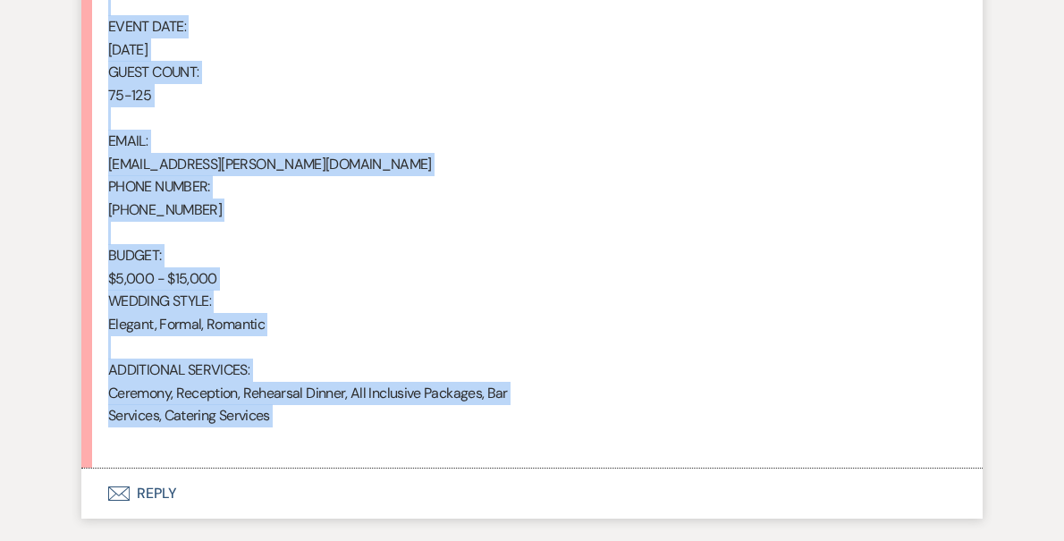
drag, startPoint x: 109, startPoint y: 239, endPoint x: 309, endPoint y: 441, distance: 283.9
copy div "From : [PERSON_NAME] Event : [PERSON_NAME] Event Desired date : [DATE] Anticipa…"
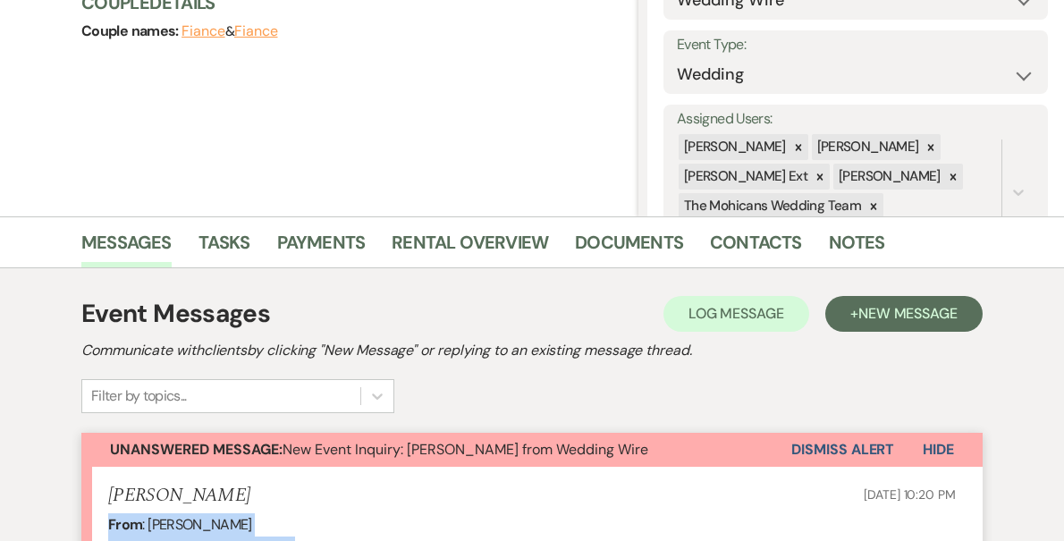
scroll to position [293, 0]
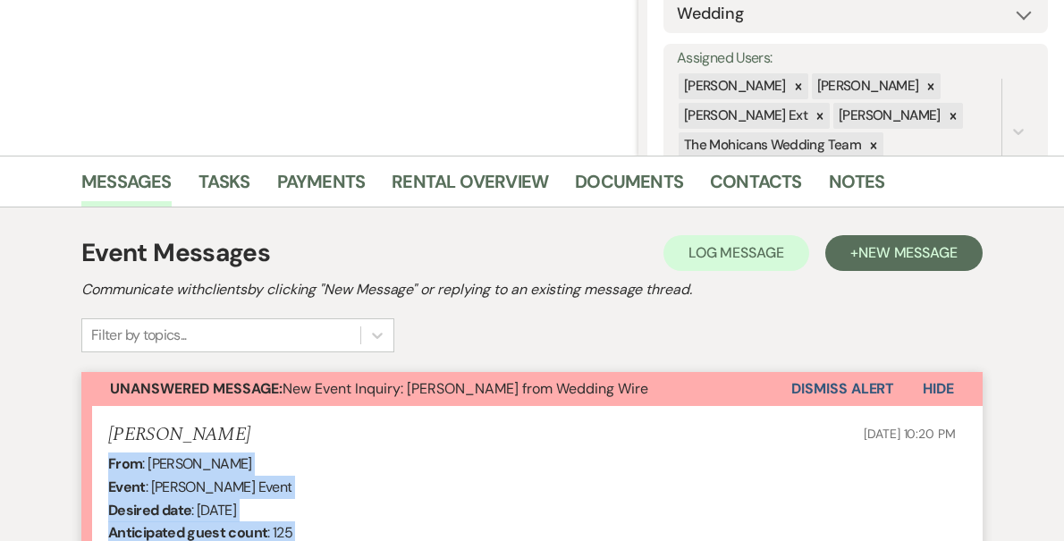
click at [815, 384] on button "Dismiss Alert" at bounding box center [842, 389] width 103 height 34
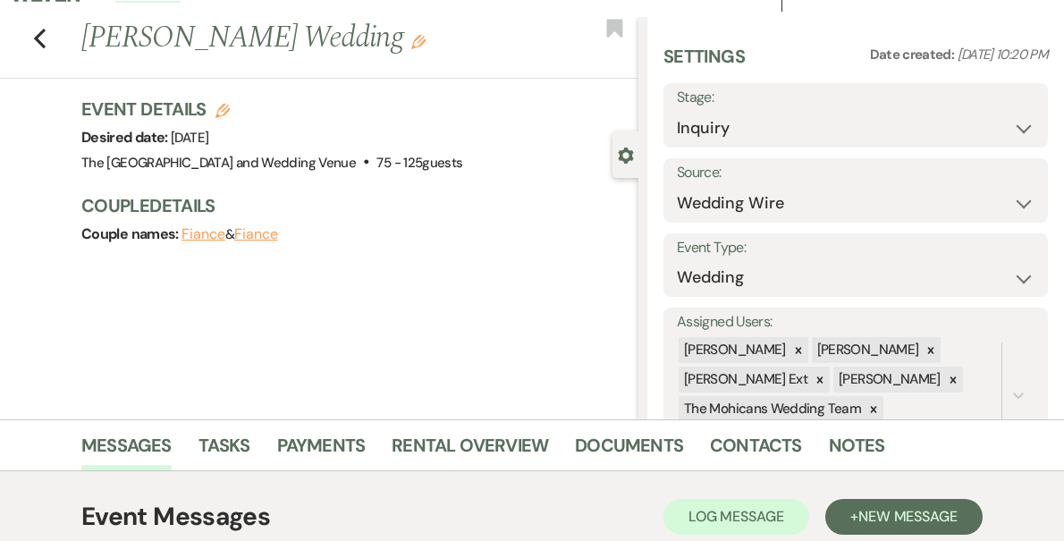
scroll to position [0, 0]
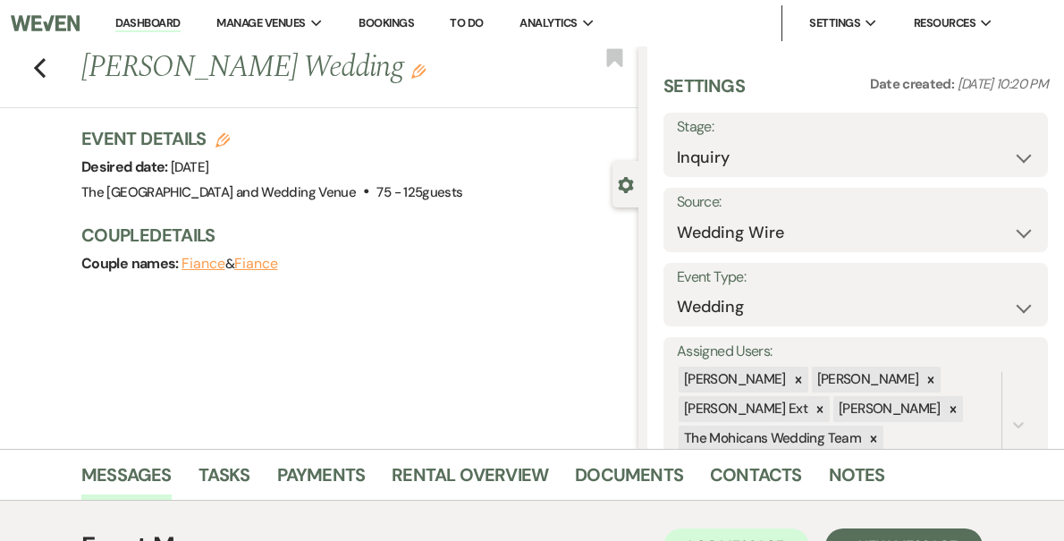
click at [180, 24] on link "Dashboard" at bounding box center [147, 23] width 64 height 17
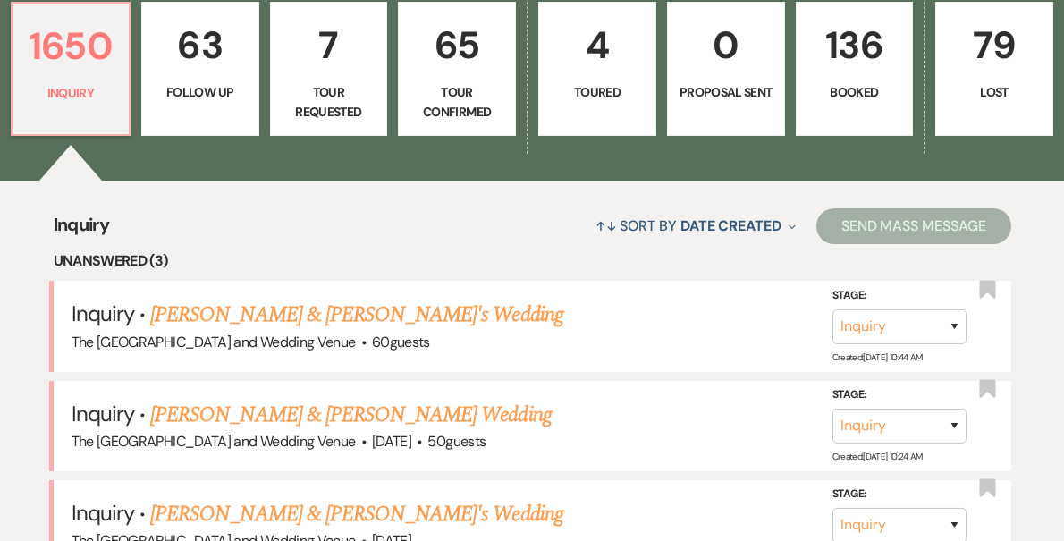
scroll to position [579, 0]
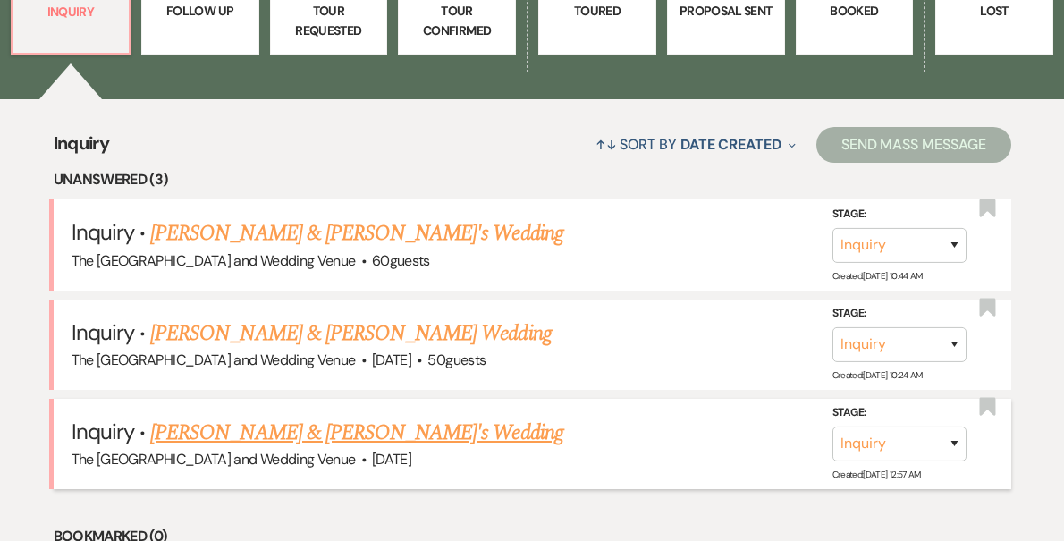
click at [330, 427] on link "[PERSON_NAME] & [PERSON_NAME]'s Wedding" at bounding box center [356, 433] width 413 height 32
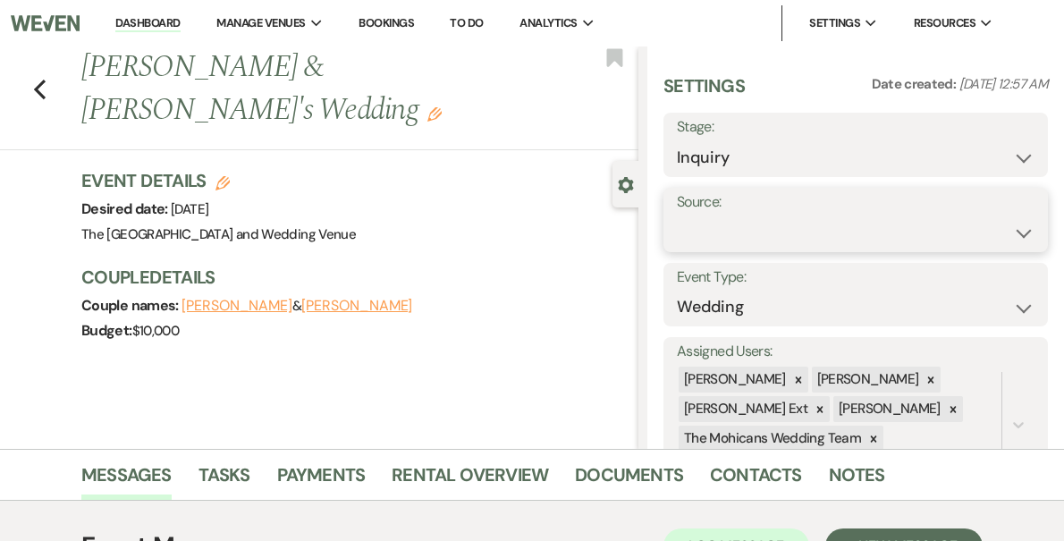
click at [776, 238] on select "Weven Venue Website Instagram Facebook Pinterest Google The Knot Wedding Wire H…" at bounding box center [856, 233] width 358 height 35
select select "5"
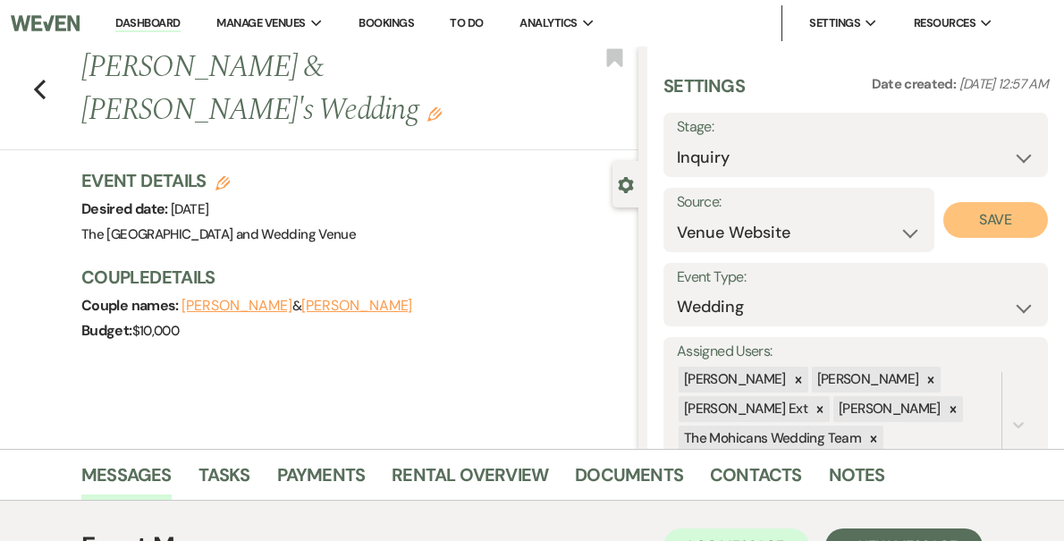
click at [975, 219] on button "Save" at bounding box center [995, 220] width 105 height 36
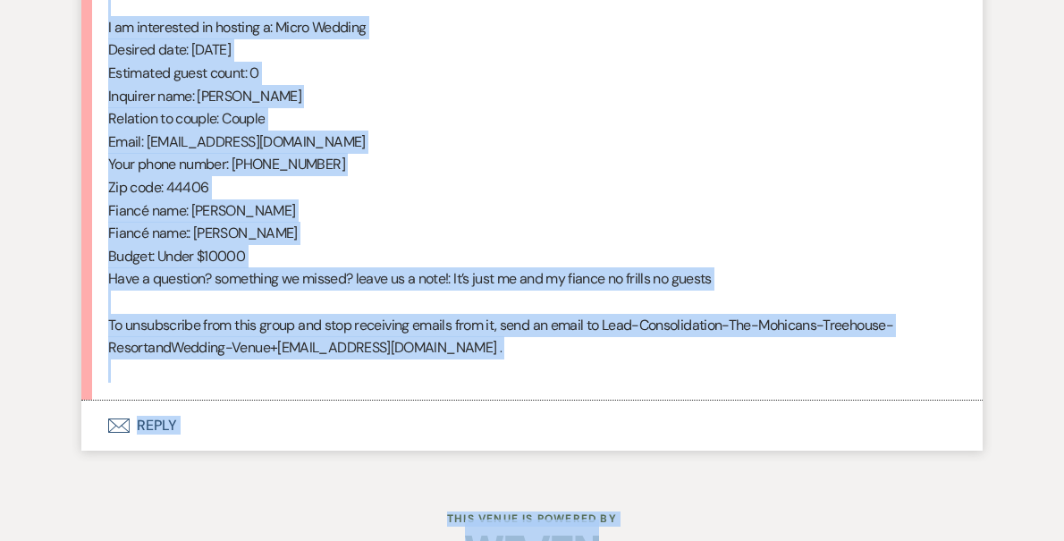
scroll to position [1034, 0]
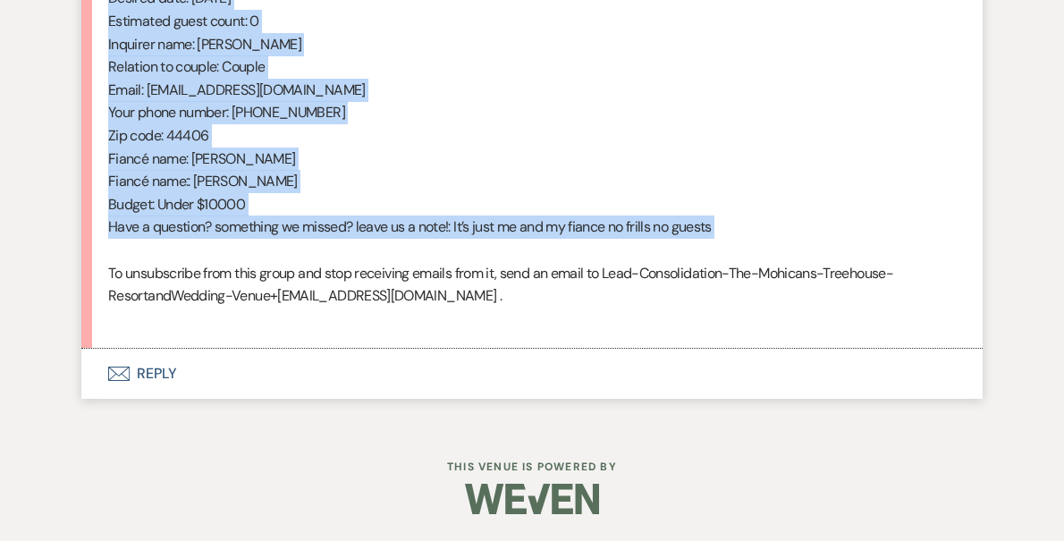
drag, startPoint x: 110, startPoint y: 313, endPoint x: 289, endPoint y: 253, distance: 188.6
click at [289, 253] on div "From : [PERSON_NAME] (Client) Event : [PERSON_NAME] & [PERSON_NAME]'s Event Des…" at bounding box center [532, 21] width 848 height 618
copy div "From : [PERSON_NAME] (Client) Event : [PERSON_NAME] & [PERSON_NAME]'s Event Des…"
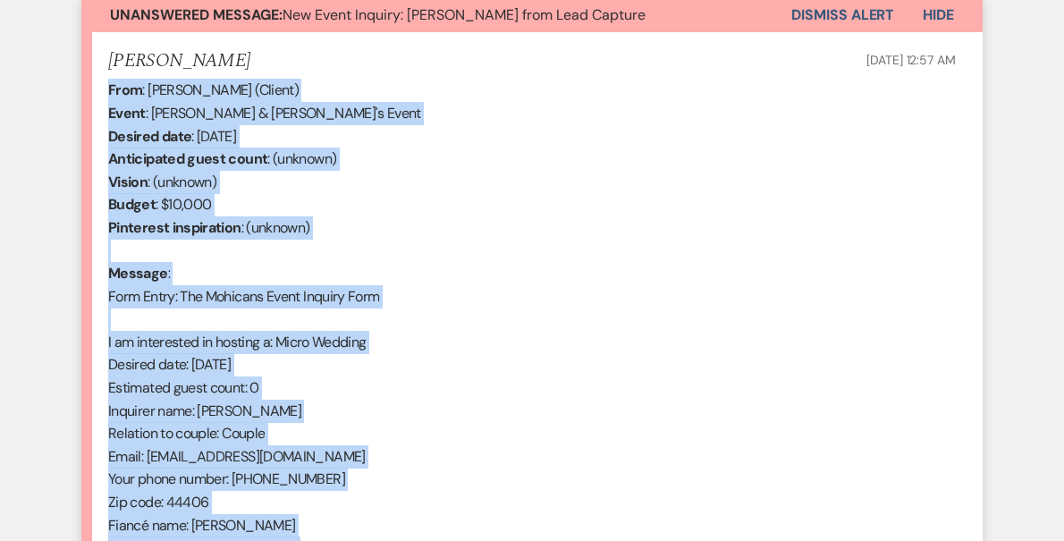
scroll to position [581, 0]
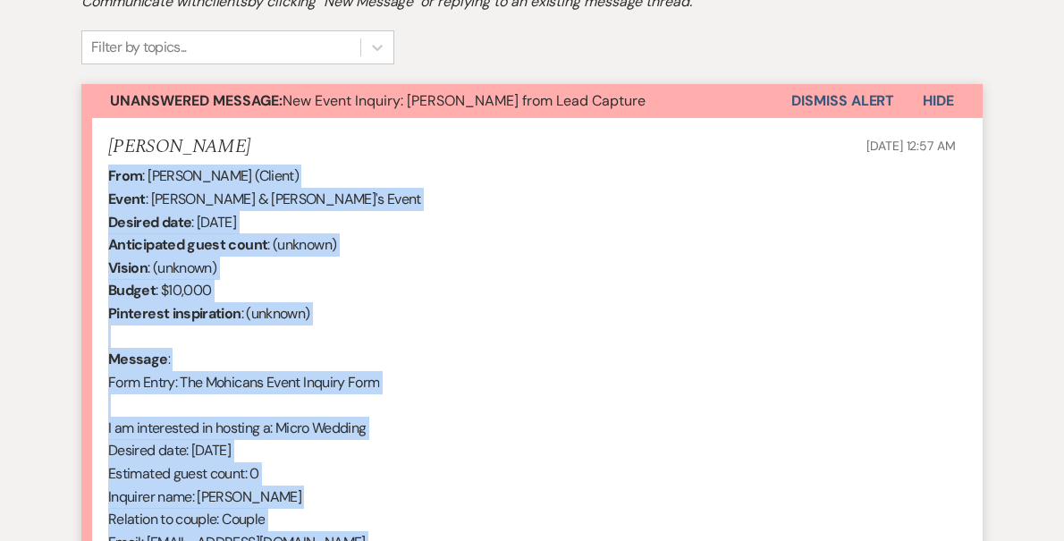
click at [817, 93] on button "Dismiss Alert" at bounding box center [842, 101] width 103 height 34
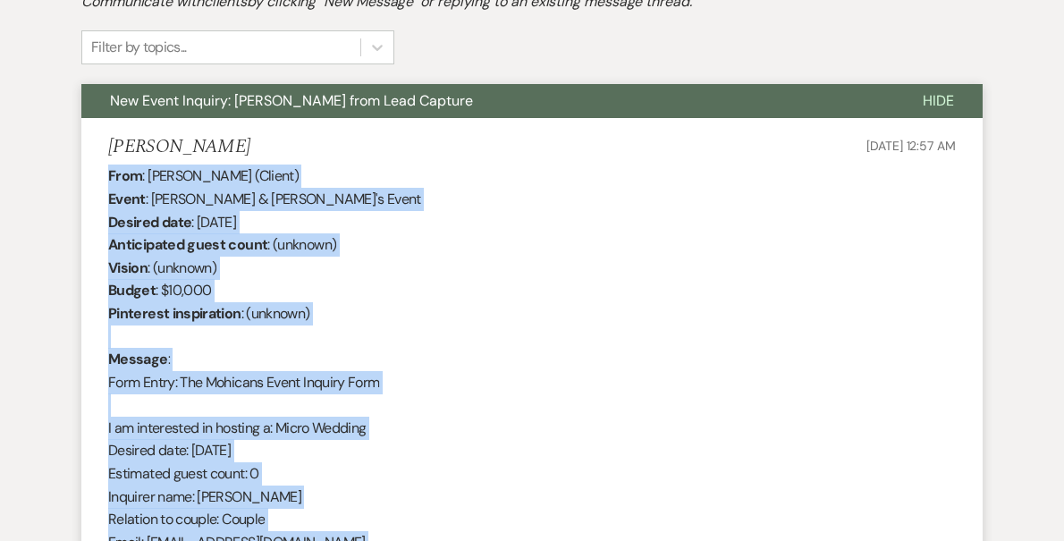
scroll to position [0, 0]
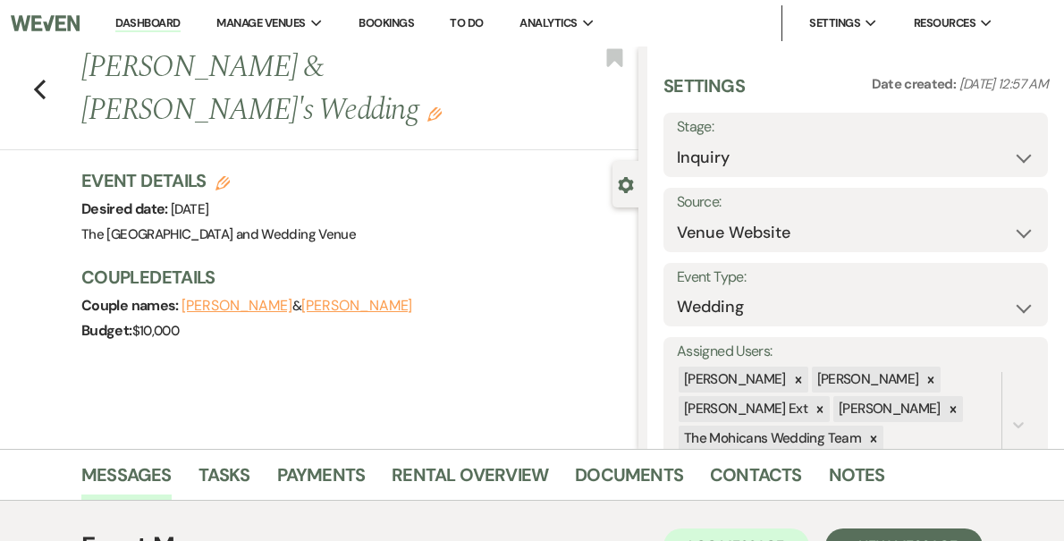
click at [180, 30] on link "Dashboard" at bounding box center [147, 23] width 64 height 17
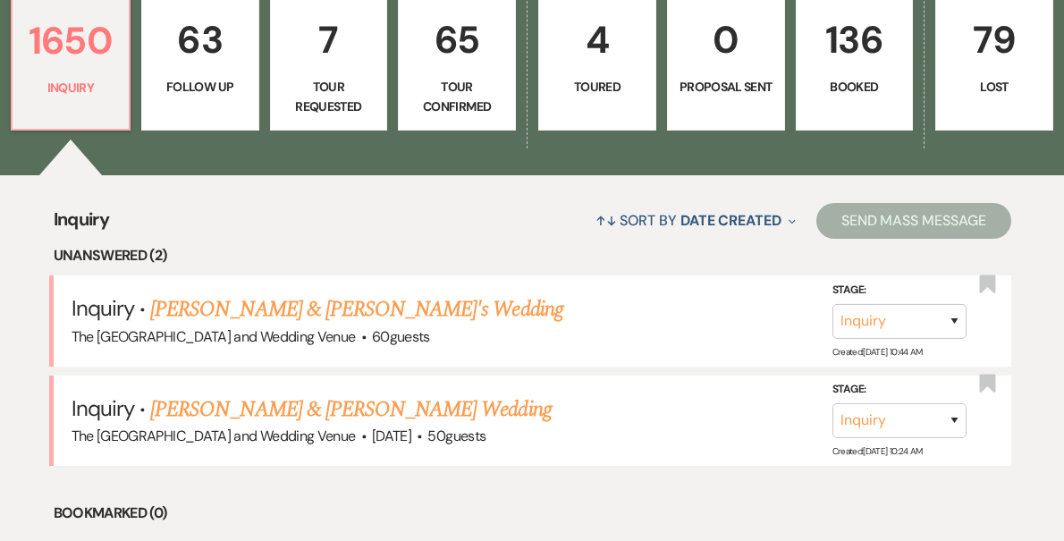
scroll to position [587, 0]
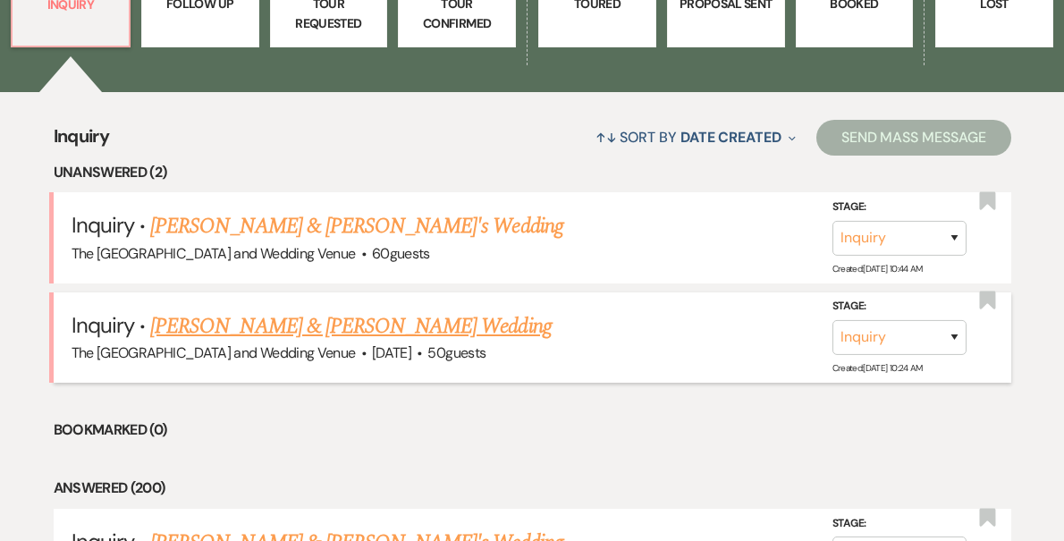
click at [339, 311] on link "[PERSON_NAME] & [PERSON_NAME] Wedding" at bounding box center [350, 326] width 401 height 32
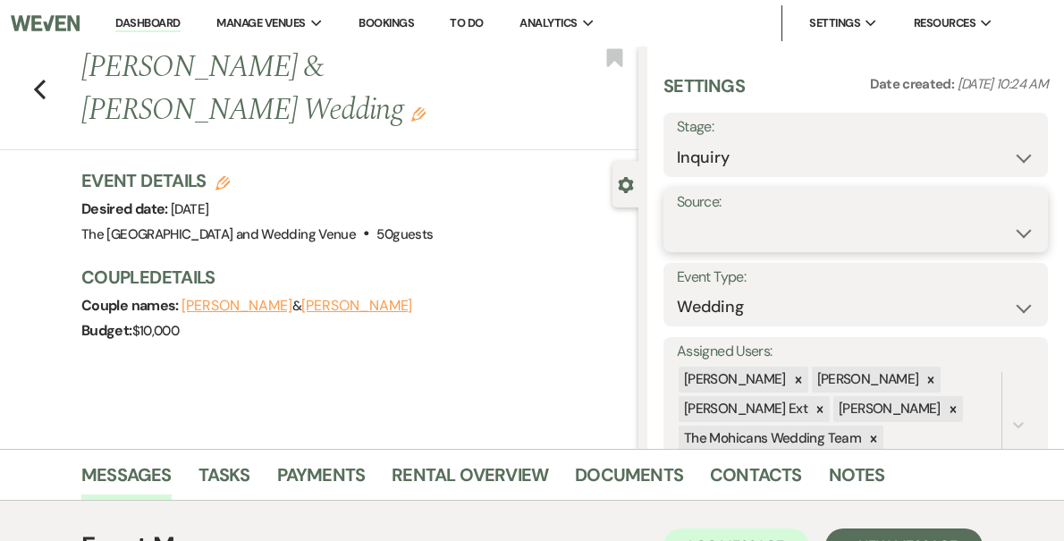
click at [762, 233] on select "Weven Venue Website Instagram Facebook Pinterest Google The Knot Wedding Wire H…" at bounding box center [856, 233] width 358 height 35
select select "5"
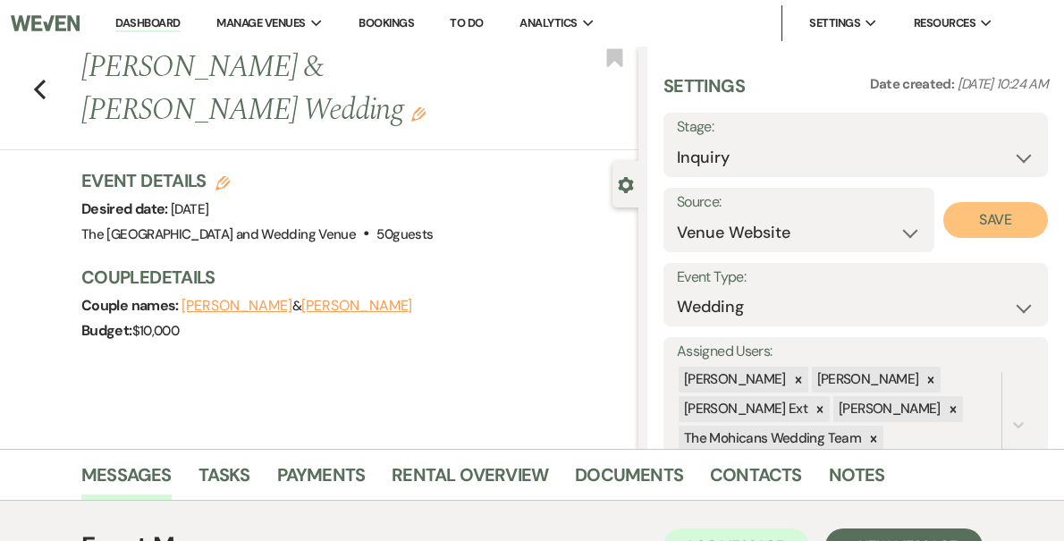
click at [972, 219] on button "Save" at bounding box center [995, 220] width 105 height 36
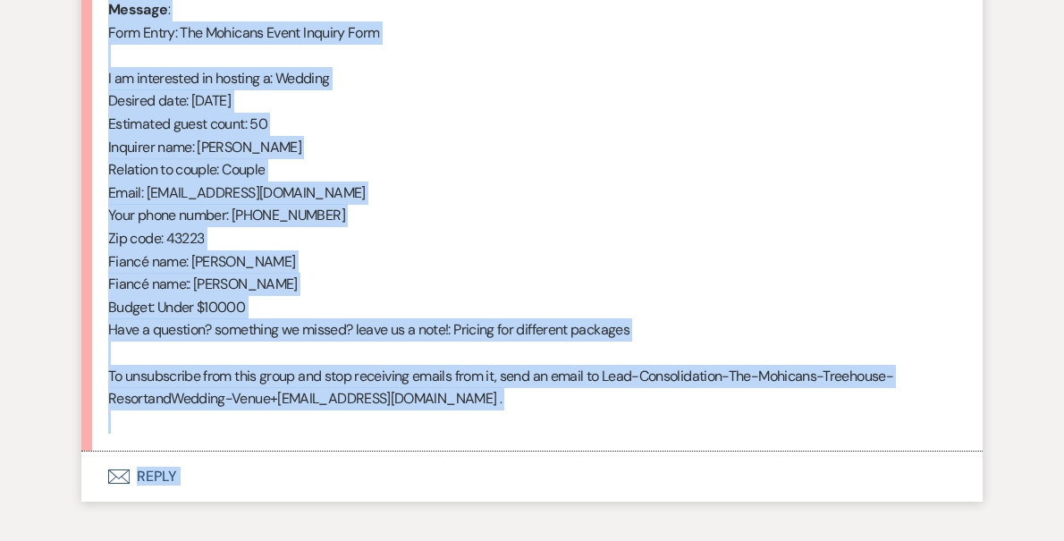
scroll to position [1034, 0]
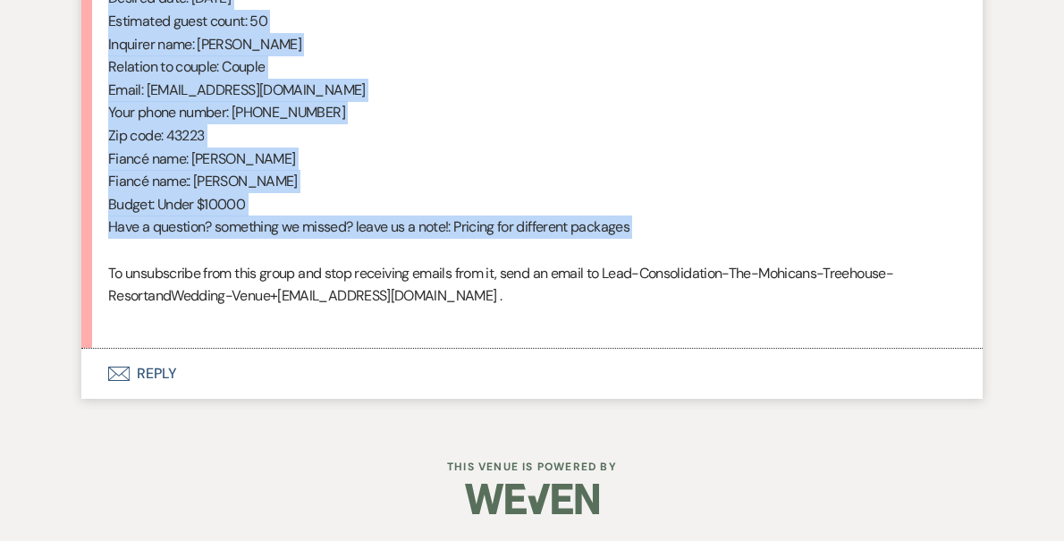
drag, startPoint x: 108, startPoint y: 351, endPoint x: 342, endPoint y: 258, distance: 251.2
click at [342, 258] on div "From : [PERSON_NAME] (Client) Event : [PERSON_NAME] & [PERSON_NAME] Event Desir…" at bounding box center [532, 21] width 848 height 618
copy div "From : [PERSON_NAME] (Client) Event : [PERSON_NAME] & [PERSON_NAME] Event Desir…"
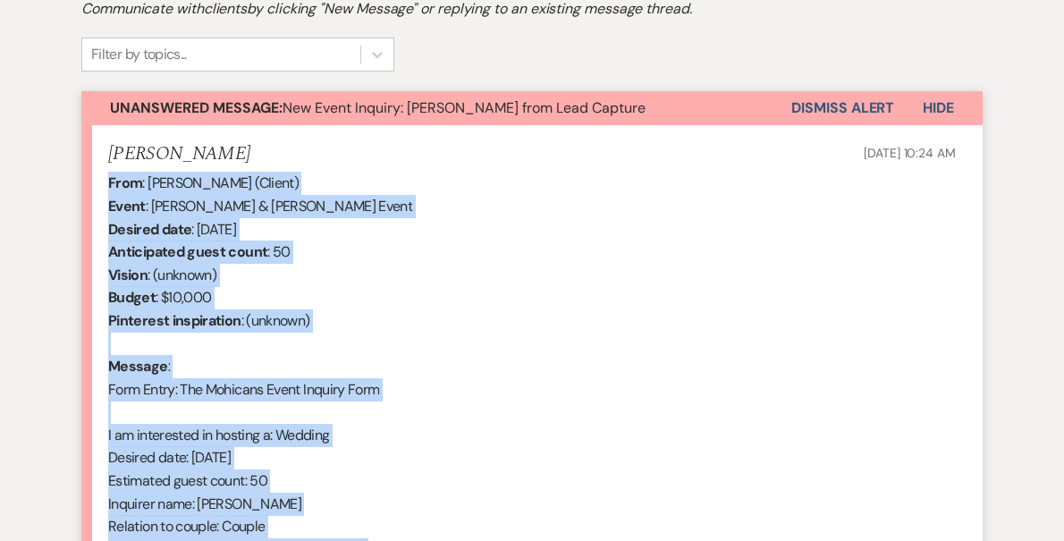
scroll to position [490, 0]
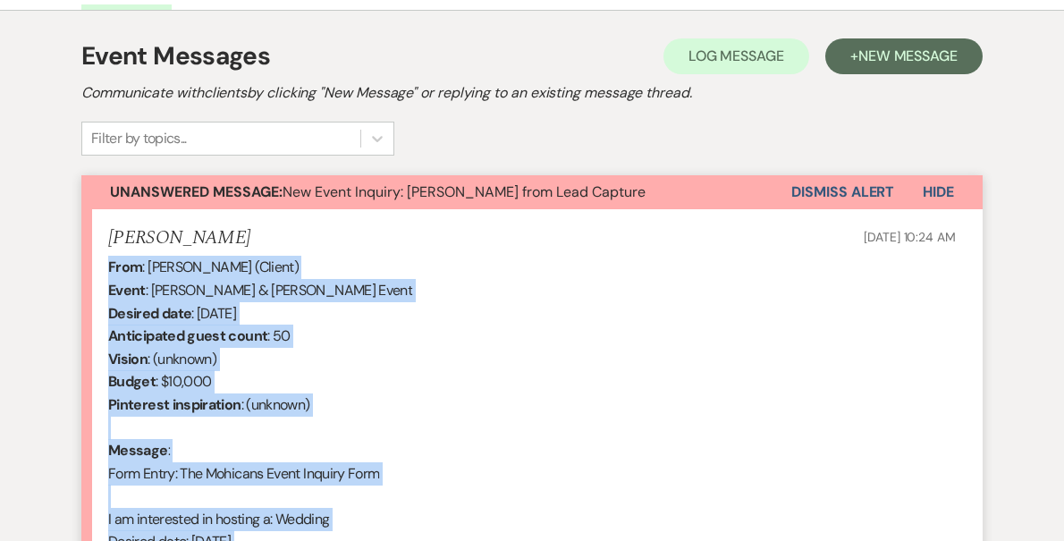
click at [839, 190] on button "Dismiss Alert" at bounding box center [842, 192] width 103 height 34
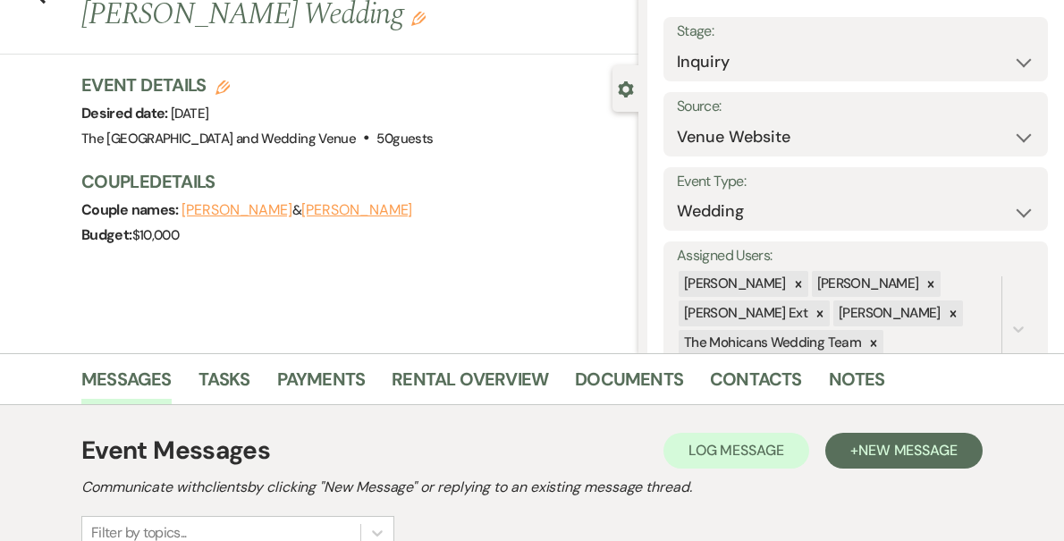
scroll to position [0, 0]
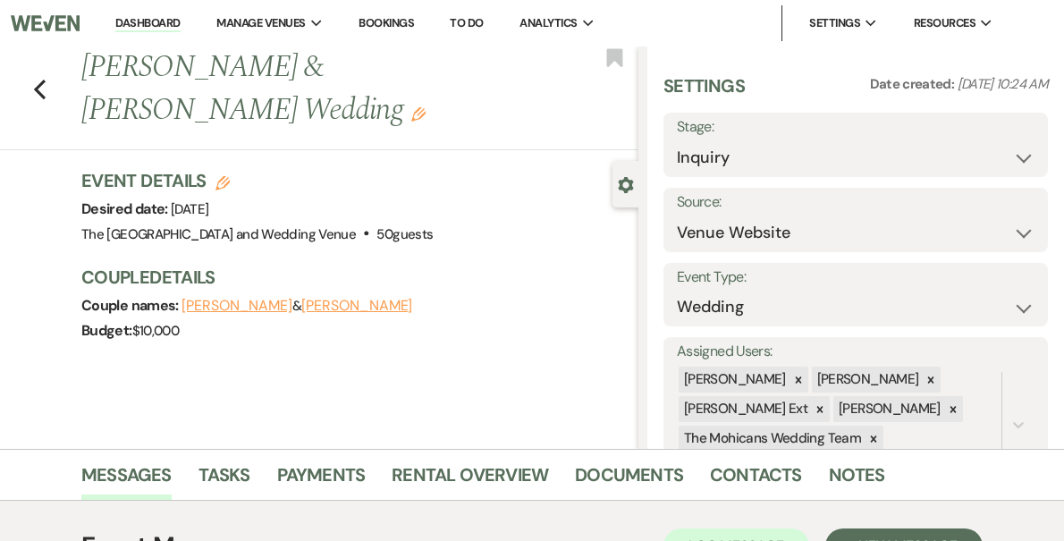
click at [180, 19] on link "Dashboard" at bounding box center [147, 23] width 64 height 17
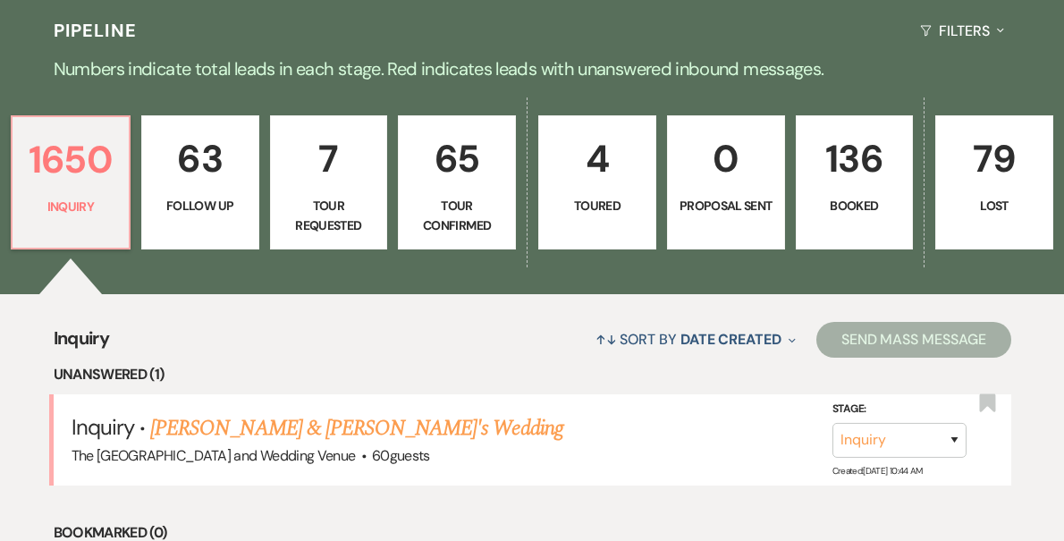
scroll to position [549, 0]
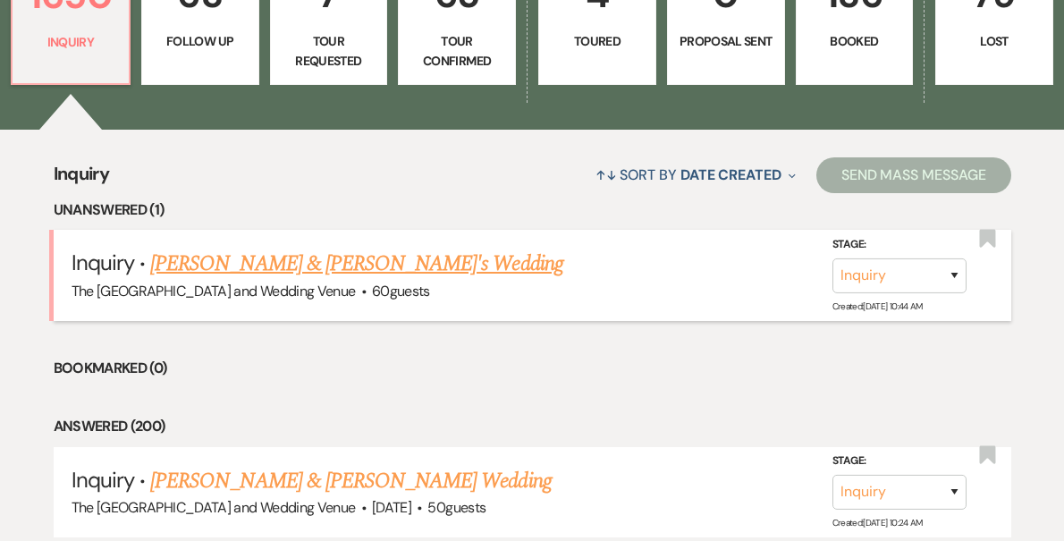
click at [364, 265] on link "[PERSON_NAME] & [PERSON_NAME]'s Wedding" at bounding box center [356, 264] width 413 height 32
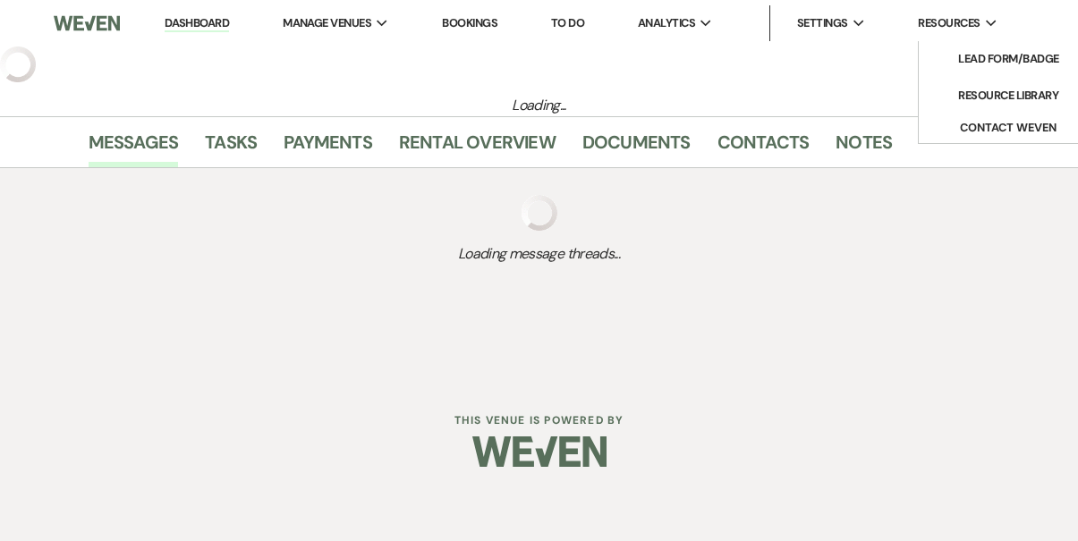
select select "17"
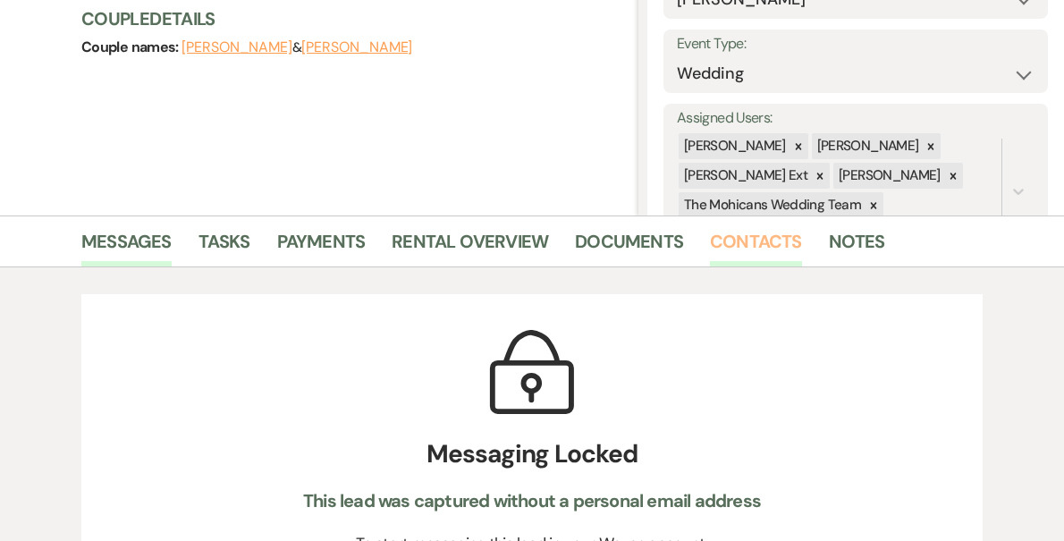
click at [740, 234] on link "Contacts" at bounding box center [756, 246] width 92 height 39
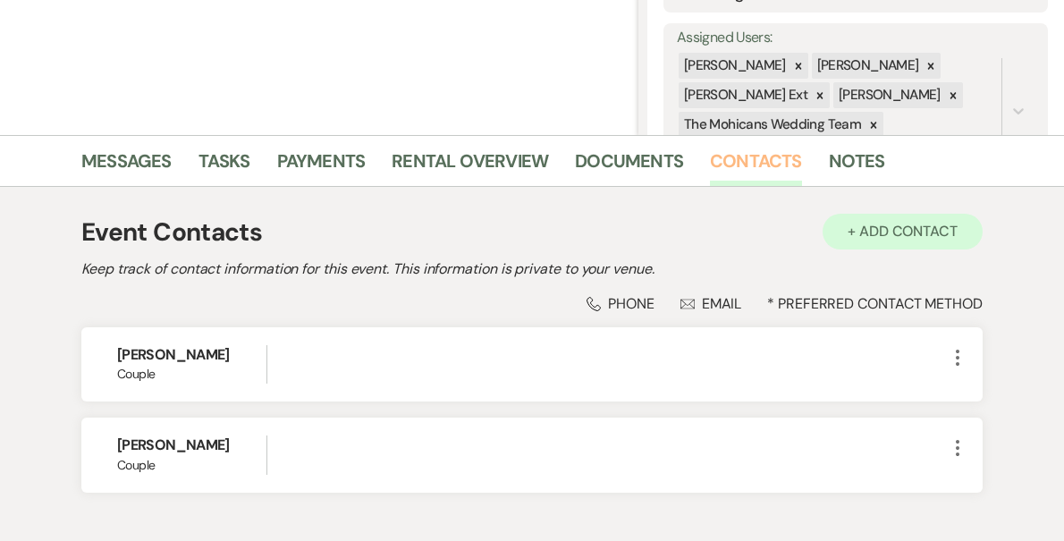
scroll to position [381, 0]
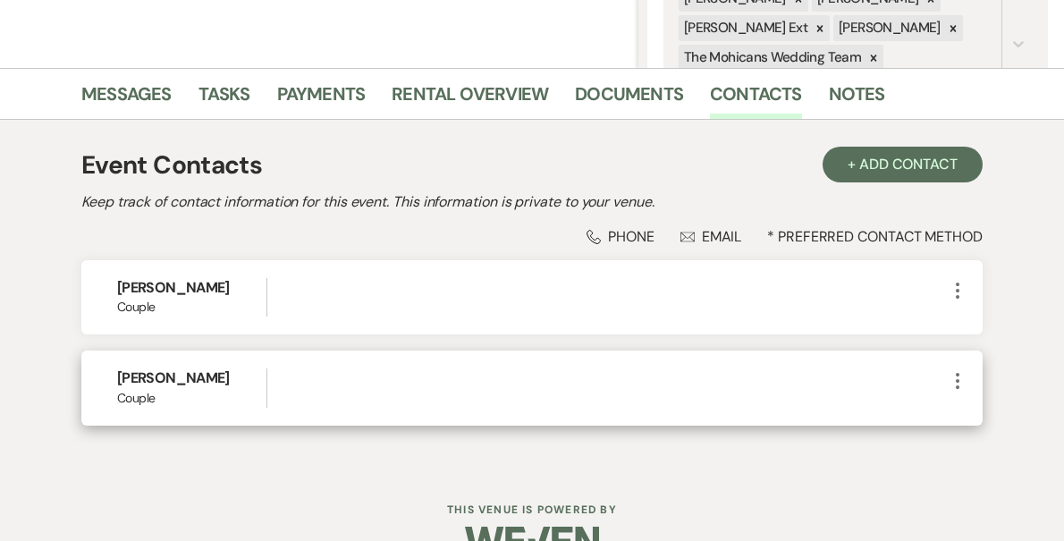
click at [957, 385] on icon "More" at bounding box center [957, 380] width 21 height 21
click at [964, 414] on button "Pencil Edit" at bounding box center [1000, 416] width 106 height 30
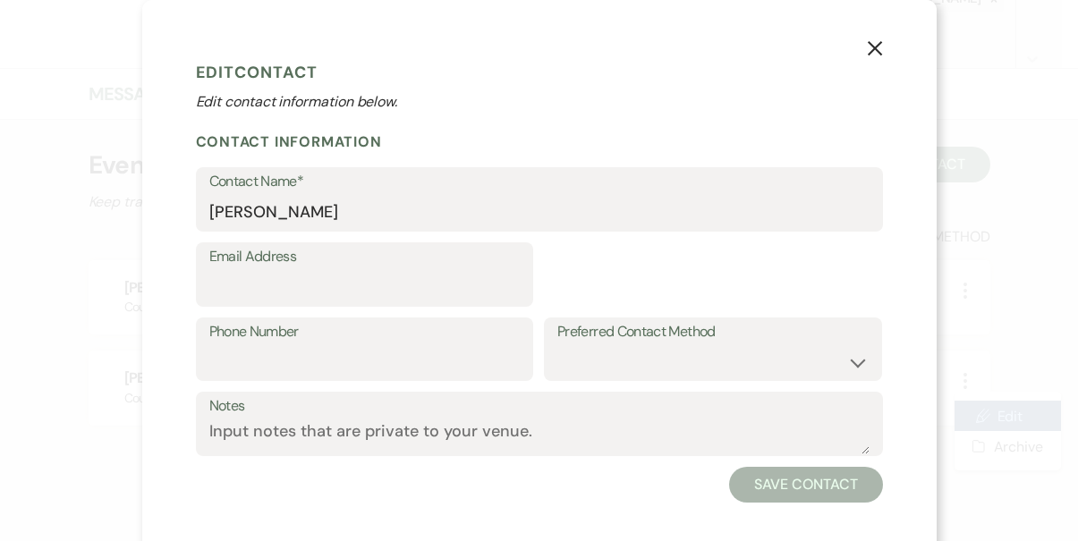
select select "1"
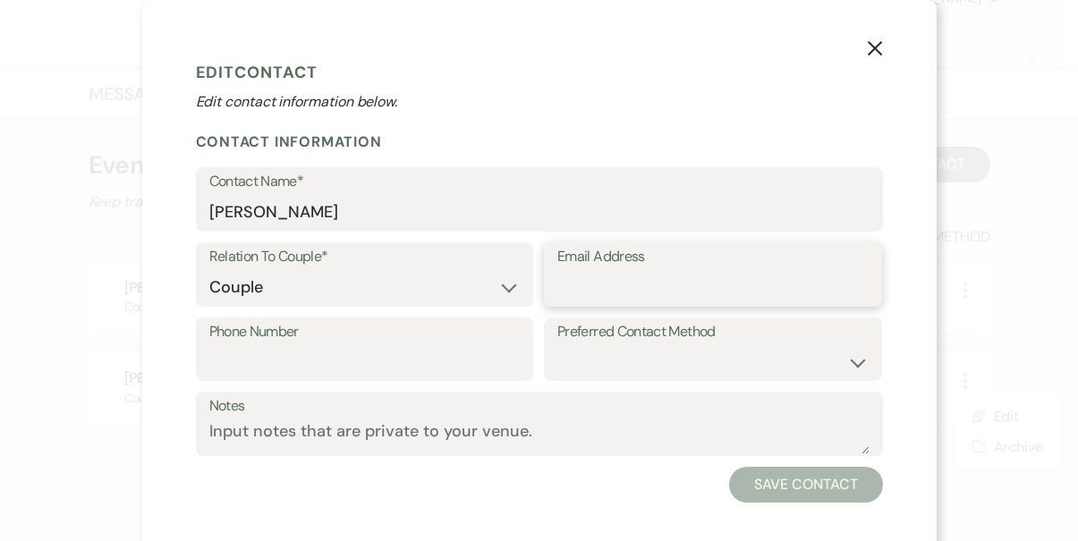
click at [692, 279] on input "Email Address" at bounding box center [712, 287] width 311 height 35
paste input "[EMAIL_ADDRESS][DOMAIN_NAME]"
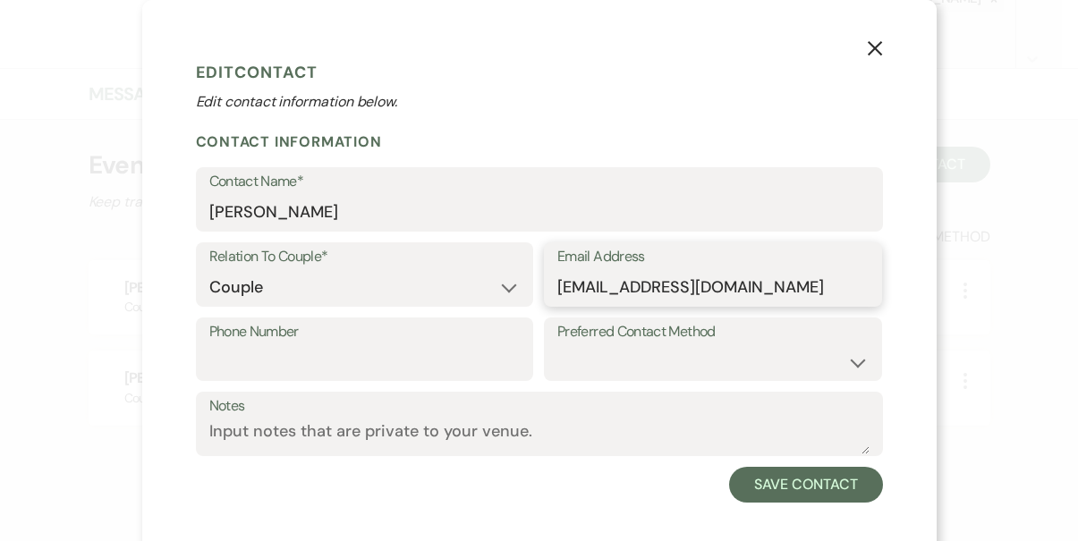
type input "[EMAIL_ADDRESS][DOMAIN_NAME]"
click at [450, 365] on input "Phone Number" at bounding box center [364, 361] width 311 height 35
paste input "[PHONE_NUMBER]"
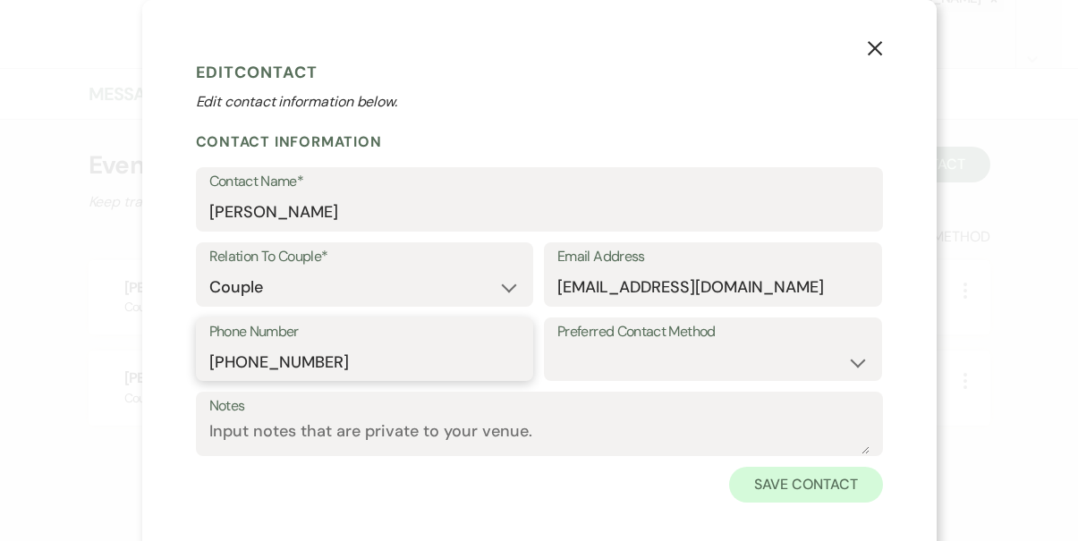
type input "[PHONE_NUMBER]"
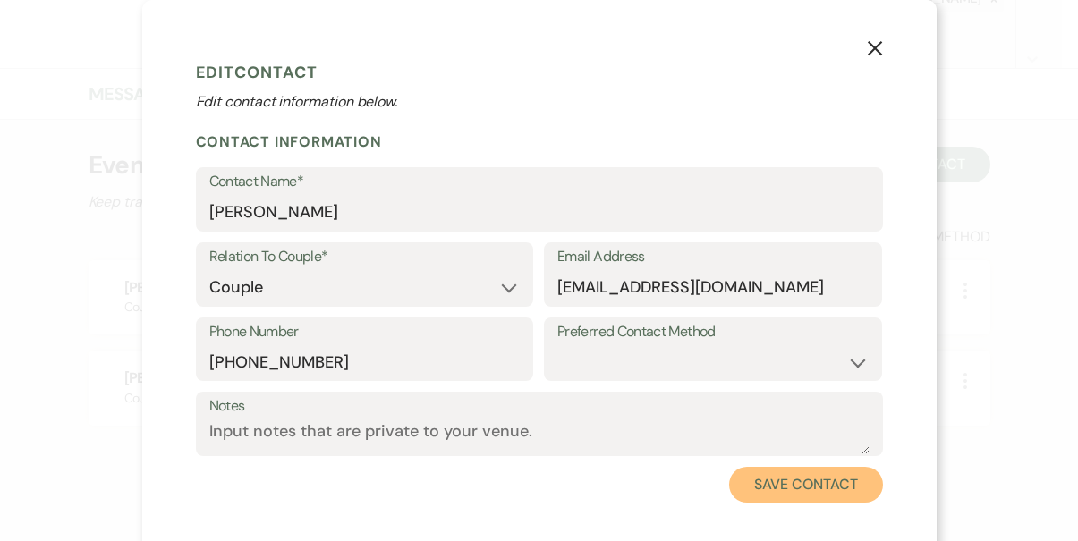
click at [786, 493] on button "Save Contact" at bounding box center [805, 485] width 153 height 36
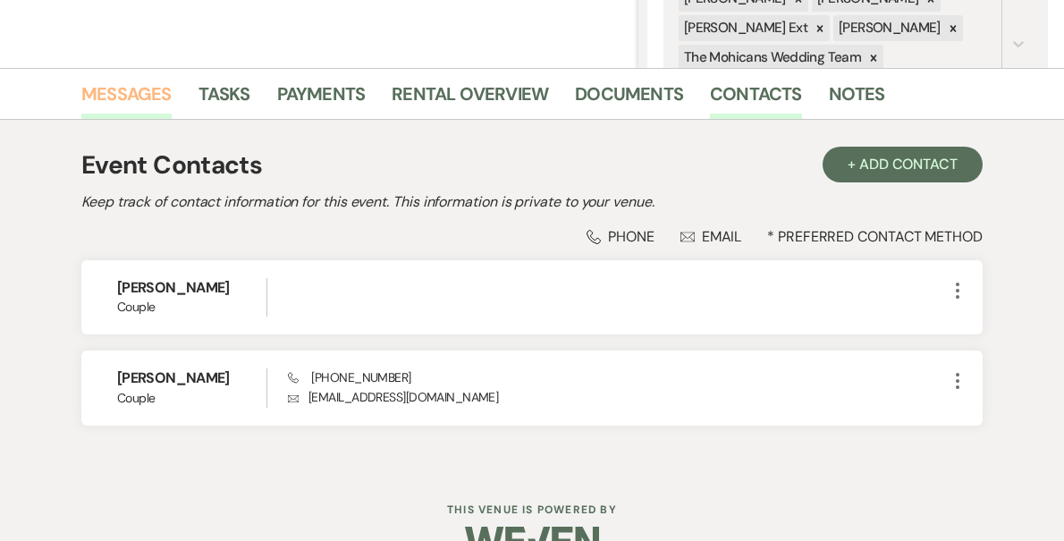
click at [143, 90] on link "Messages" at bounding box center [126, 99] width 90 height 39
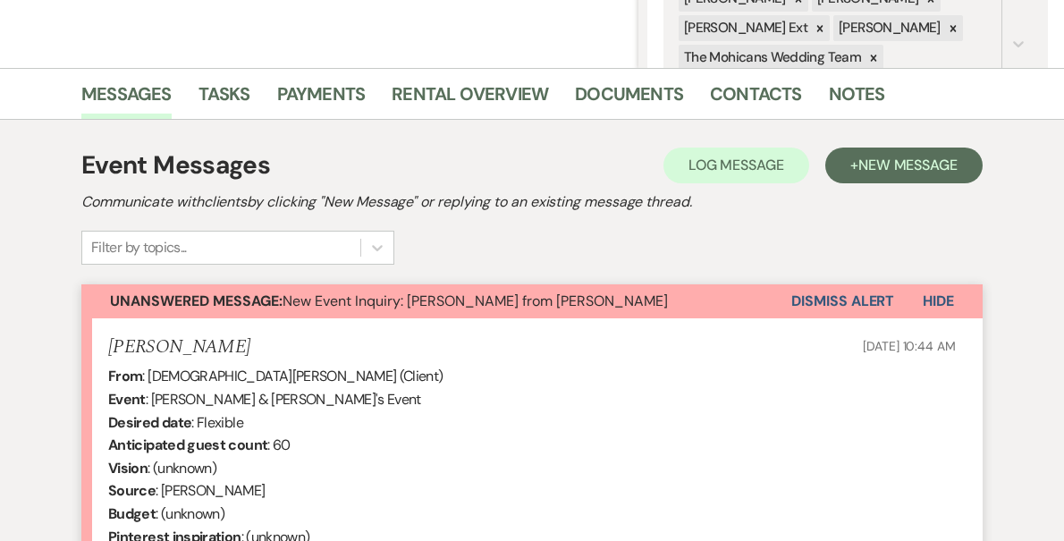
click at [803, 295] on button "Dismiss Alert" at bounding box center [842, 301] width 103 height 34
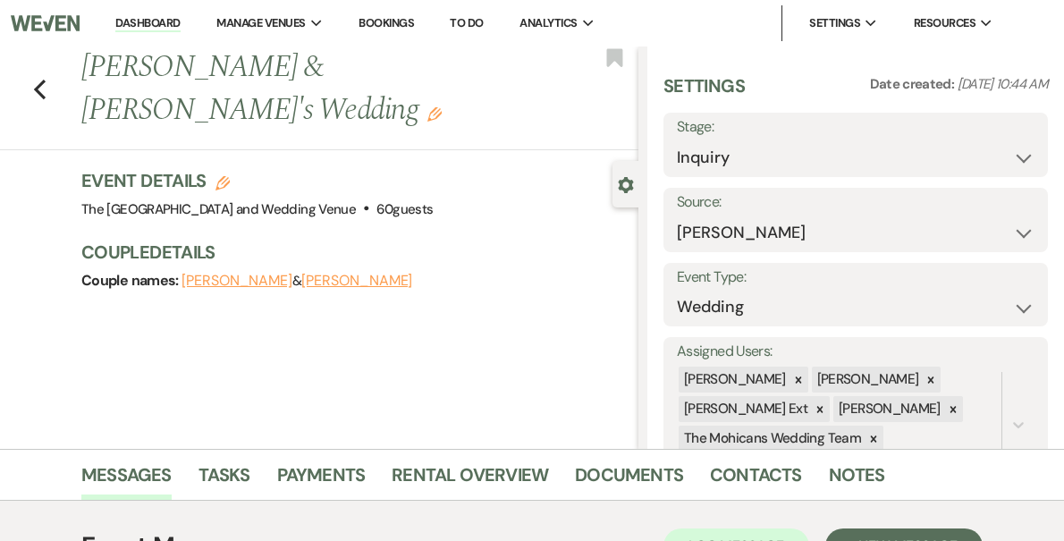
click at [180, 24] on link "Dashboard" at bounding box center [147, 23] width 64 height 17
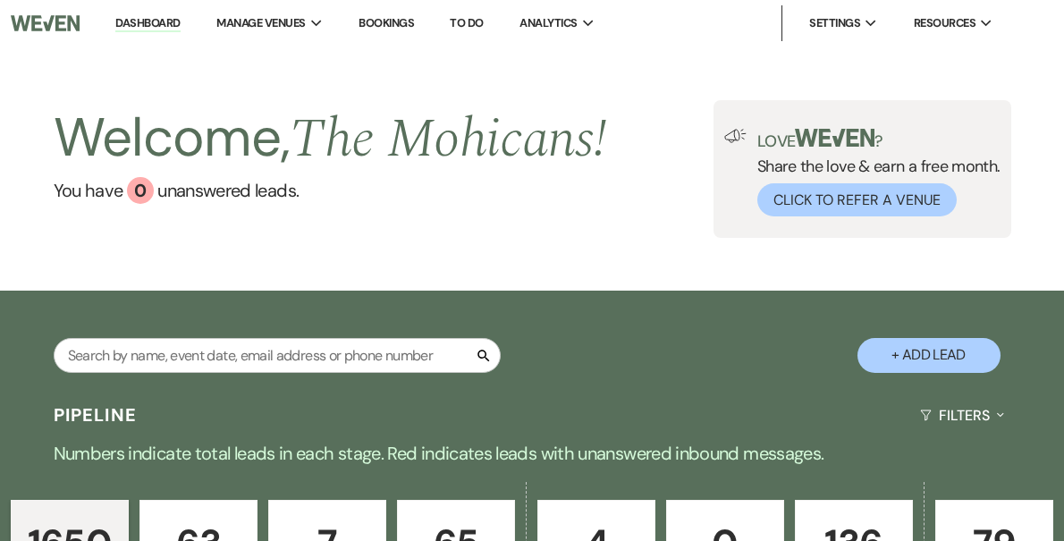
click at [180, 23] on link "Dashboard" at bounding box center [147, 23] width 64 height 17
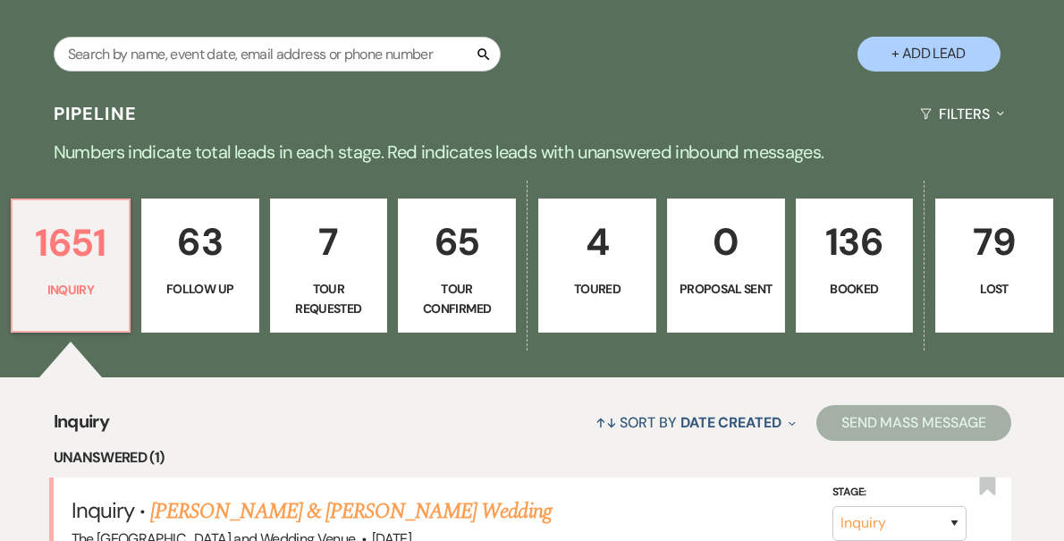
scroll to position [464, 0]
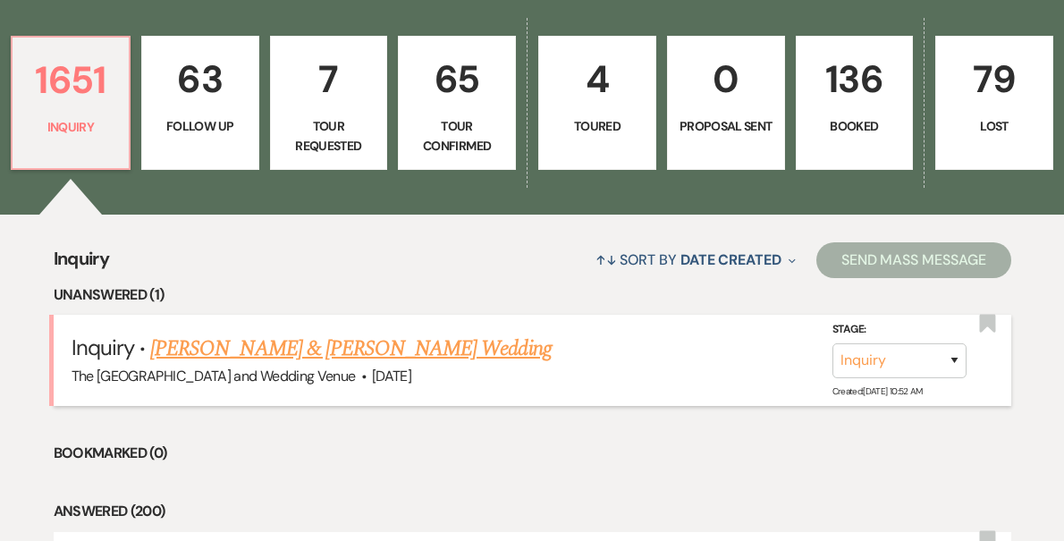
click at [353, 342] on link "[PERSON_NAME] & [PERSON_NAME] Wedding" at bounding box center [350, 349] width 401 height 32
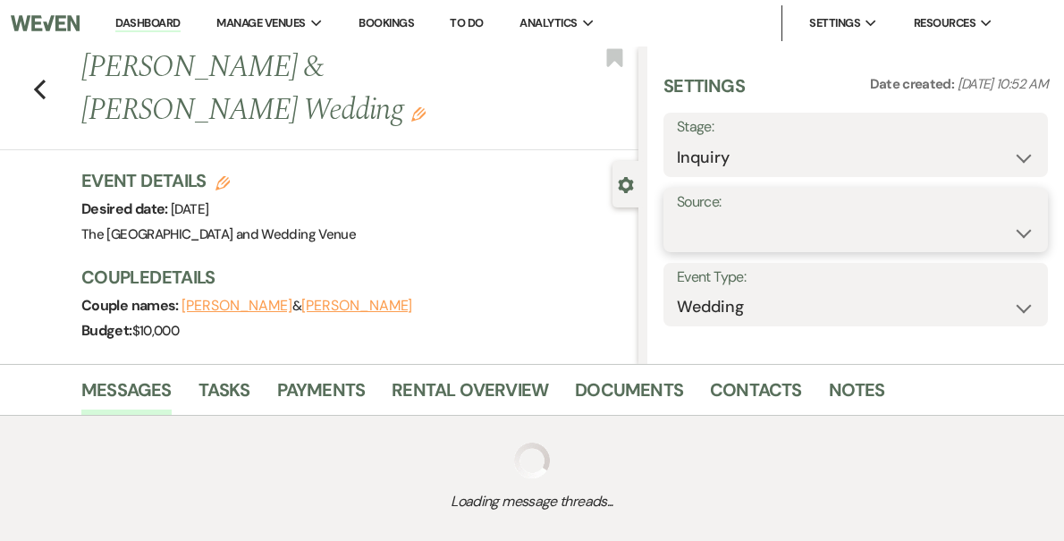
click at [778, 232] on select "Weven Venue Website Instagram Facebook Pinterest Google The Knot Wedding Wire H…" at bounding box center [856, 233] width 358 height 35
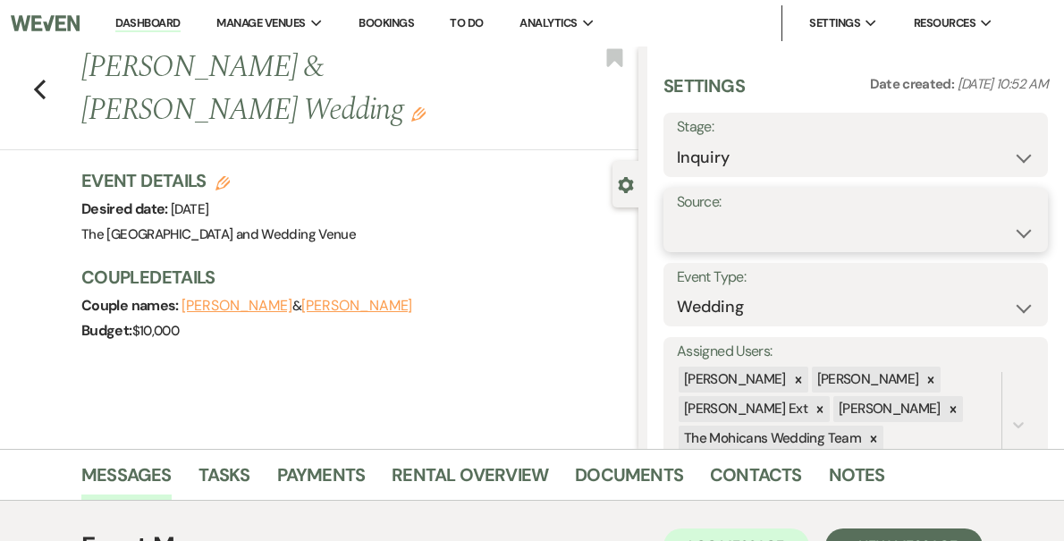
select select "5"
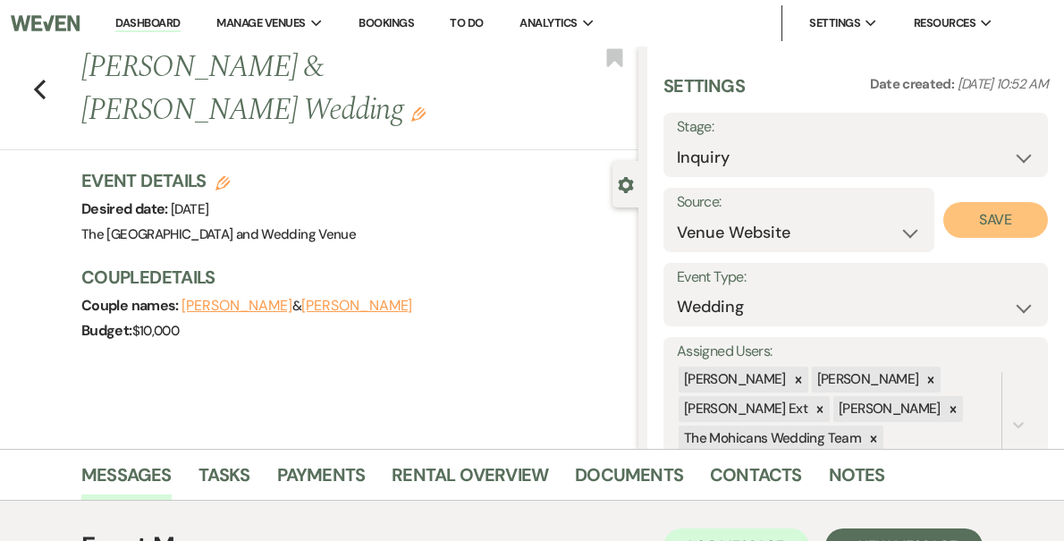
click at [985, 218] on button "Save" at bounding box center [995, 220] width 105 height 36
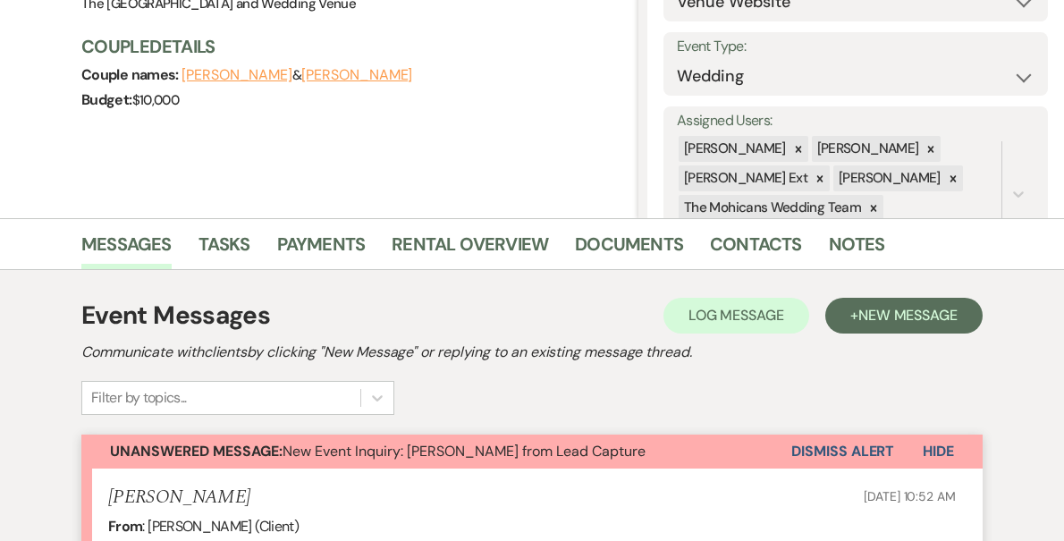
scroll to position [297, 0]
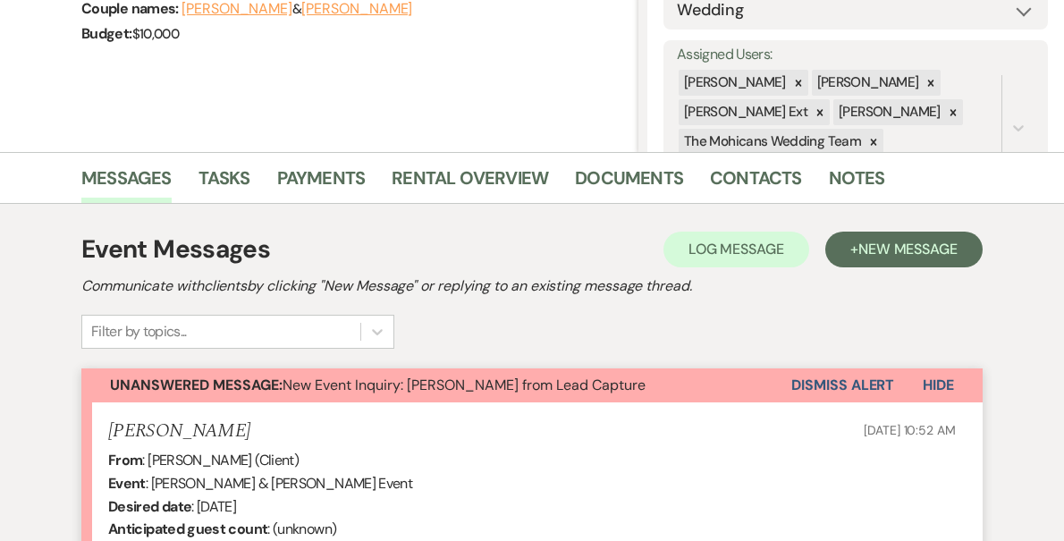
click at [806, 387] on button "Dismiss Alert" at bounding box center [842, 385] width 103 height 34
